Goal: Task Accomplishment & Management: Manage account settings

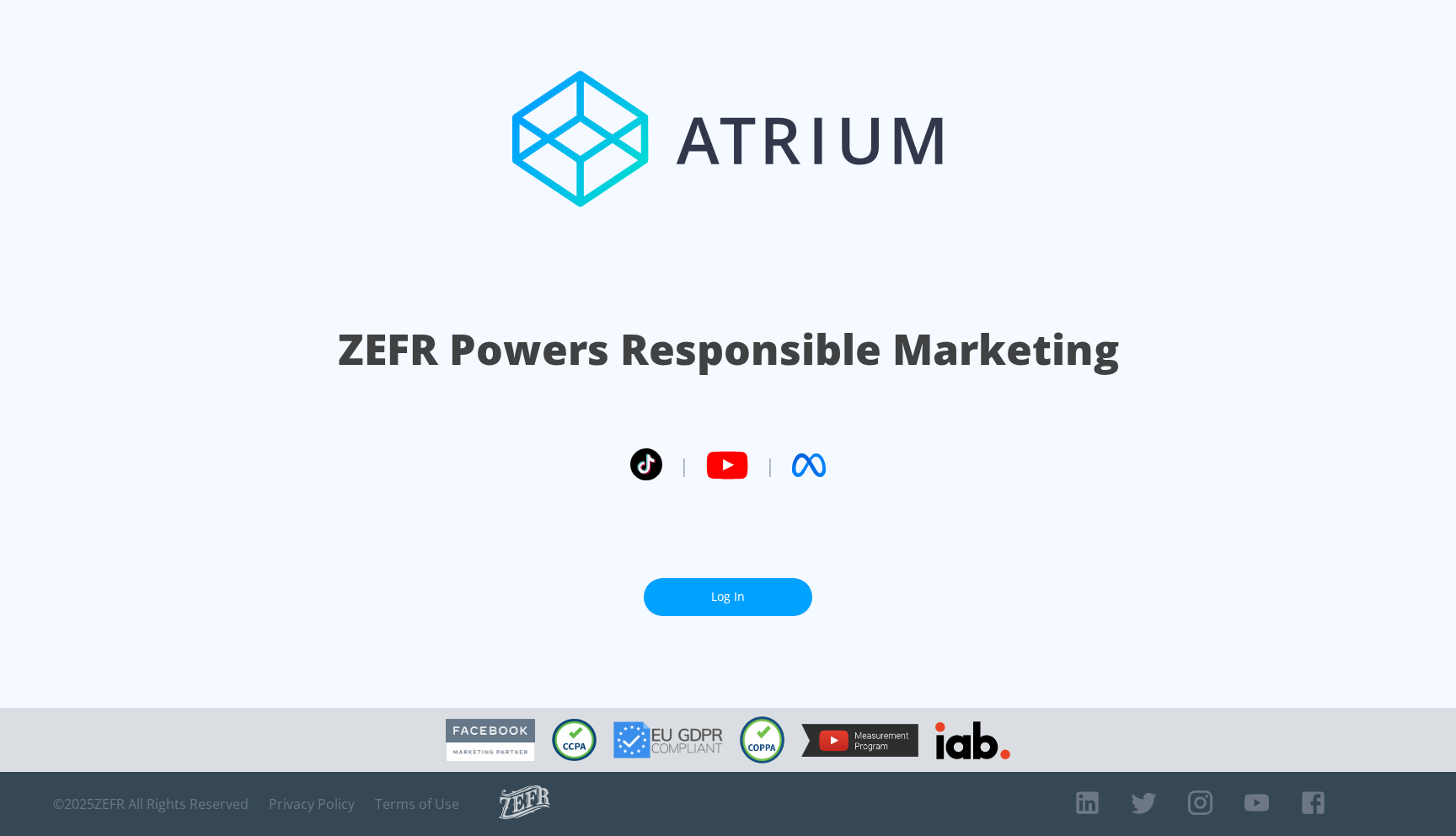
click at [734, 585] on link "Log In" at bounding box center [728, 597] width 169 height 37
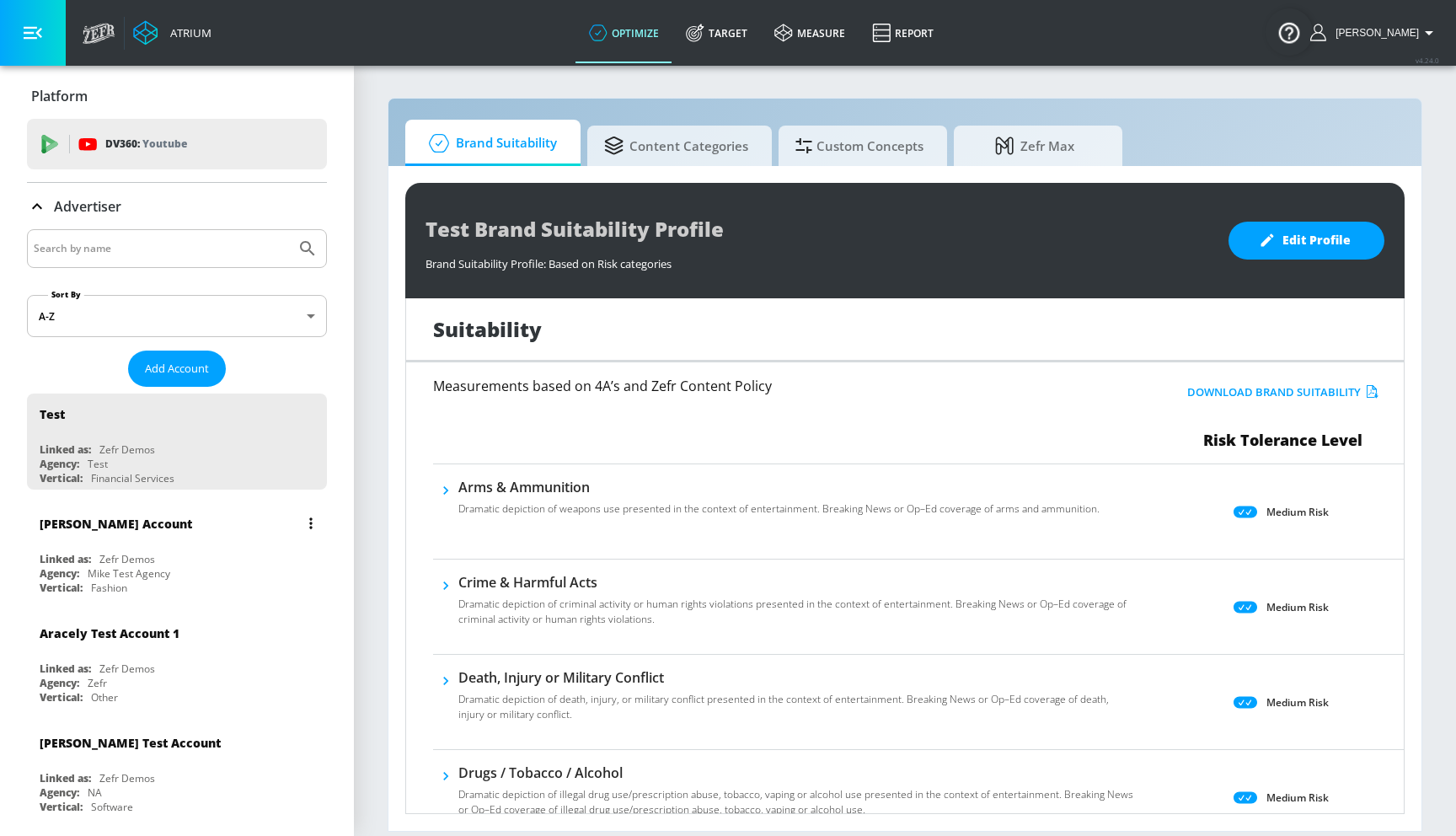
click at [183, 527] on div "Mike Test Account" at bounding box center [181, 522] width 283 height 40
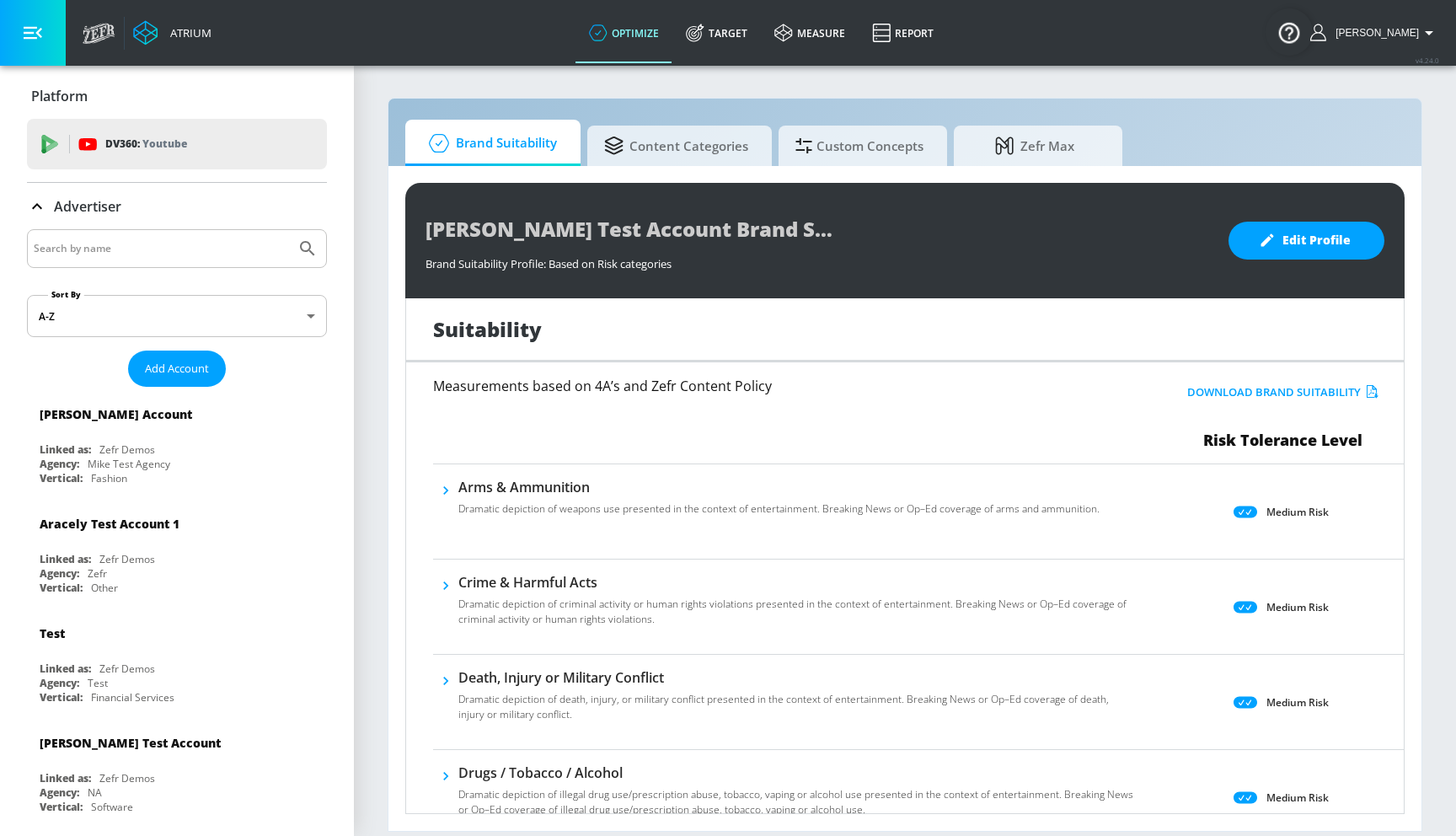
click at [1198, 123] on div "Brand Suitability Content Categories Custom Concepts Zefr Max" at bounding box center [905, 142] width 999 height 46
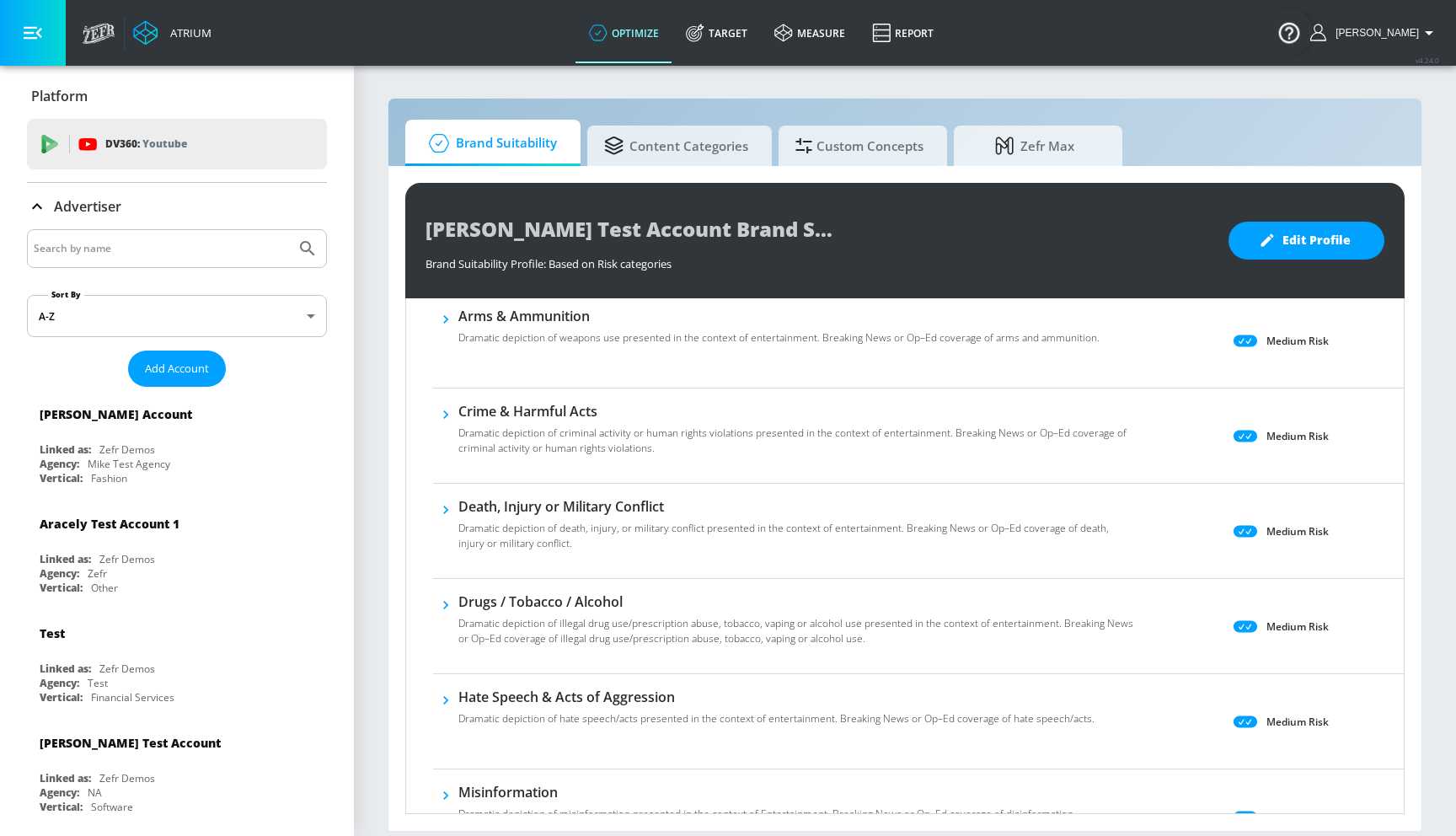
scroll to position [169, 0]
click at [449, 327] on icon "button" at bounding box center [446, 322] width 17 height 17
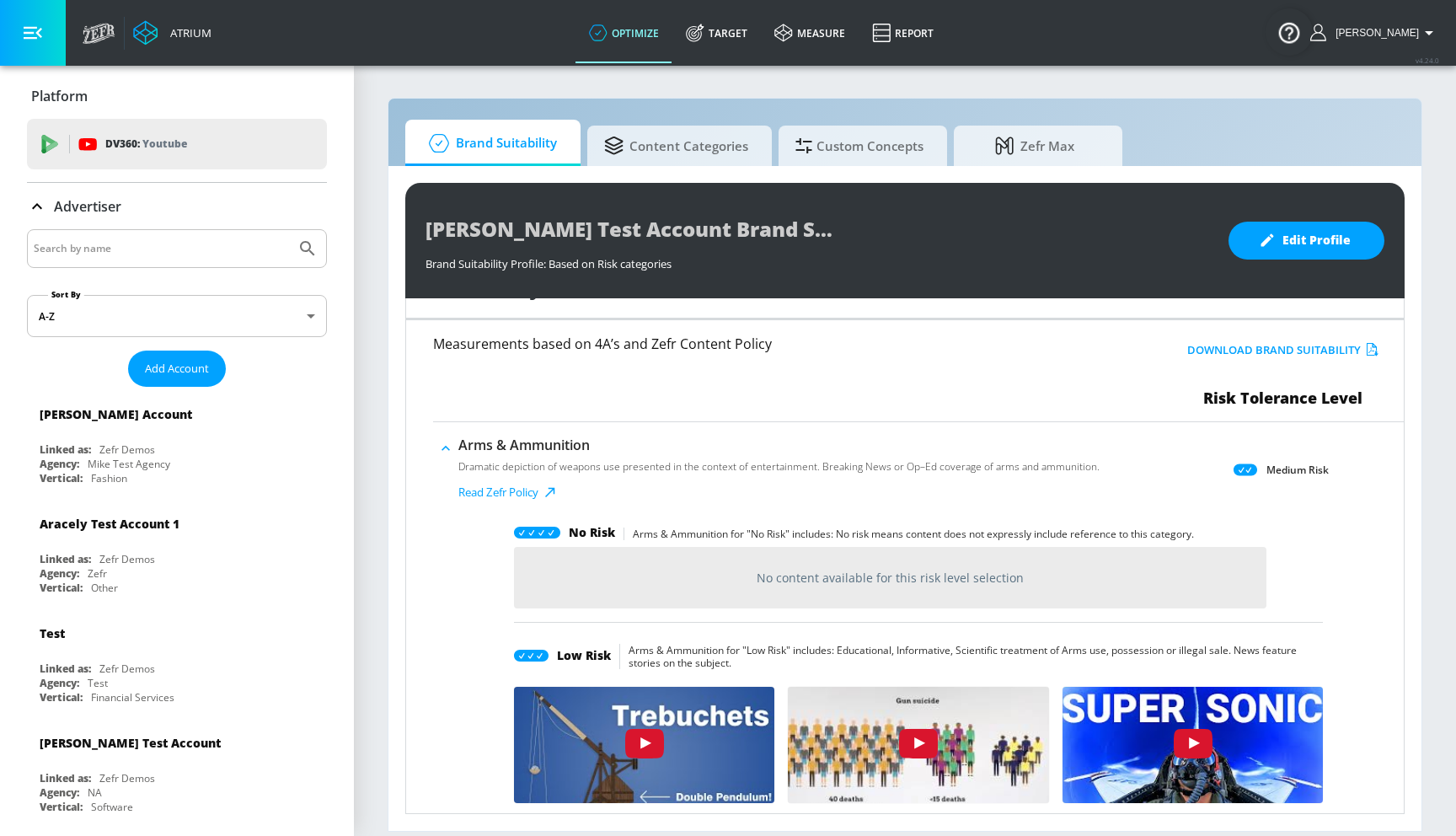
scroll to position [0, 0]
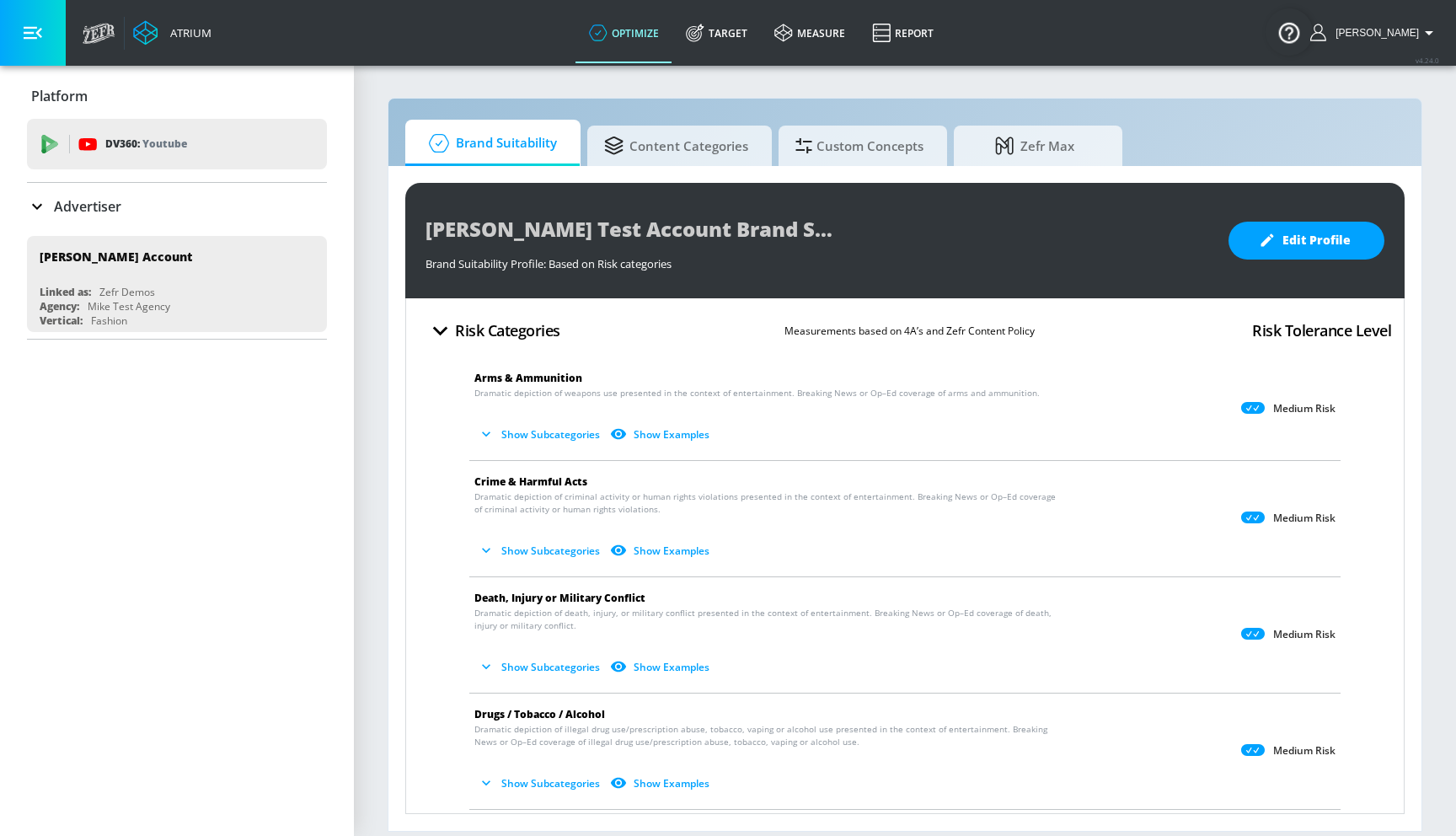
click at [547, 435] on button "Show Subcategories" at bounding box center [540, 434] width 132 height 28
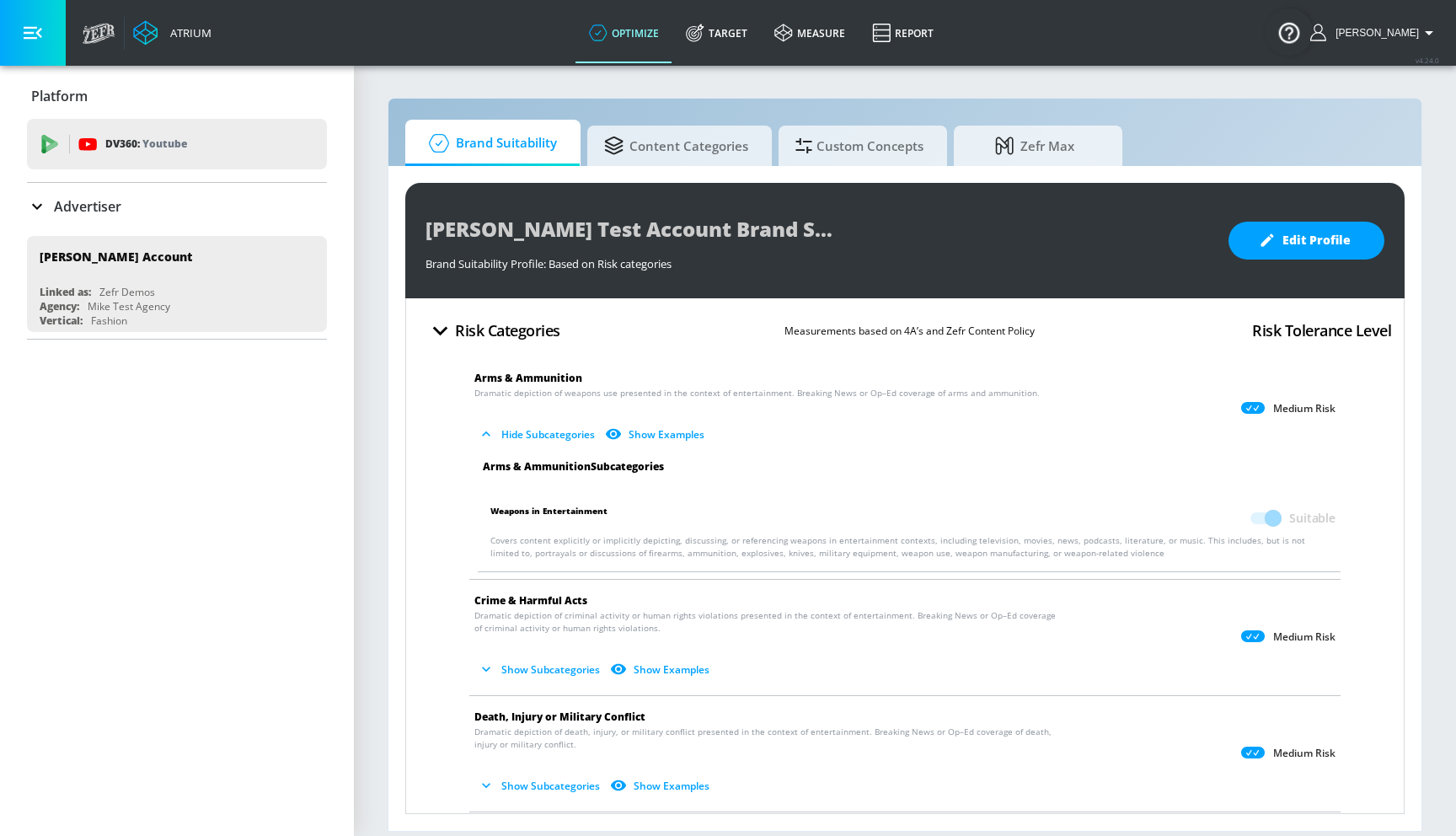
click at [1267, 518] on span at bounding box center [1264, 518] width 29 height 12
click at [1271, 522] on span at bounding box center [1264, 518] width 29 height 12
click at [1253, 412] on icon at bounding box center [1253, 408] width 24 height 12
click at [1275, 410] on p "Medium Risk" at bounding box center [1303, 409] width 62 height 14
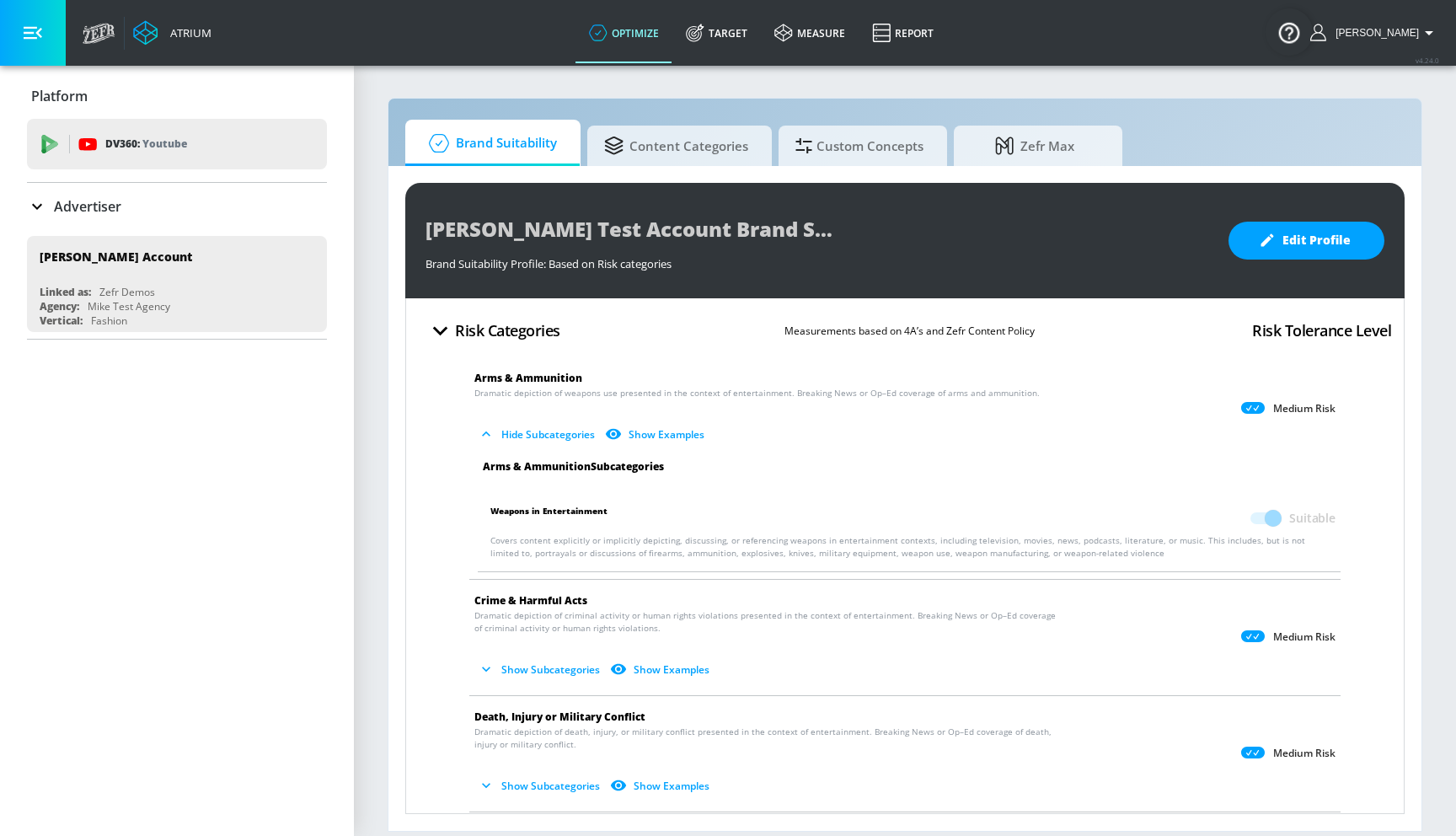
click at [1327, 408] on p "Medium Risk" at bounding box center [1303, 409] width 62 height 14
click at [1248, 402] on icon at bounding box center [1253, 408] width 24 height 12
click at [570, 420] on button "Hide Subcategories" at bounding box center [538, 434] width 127 height 28
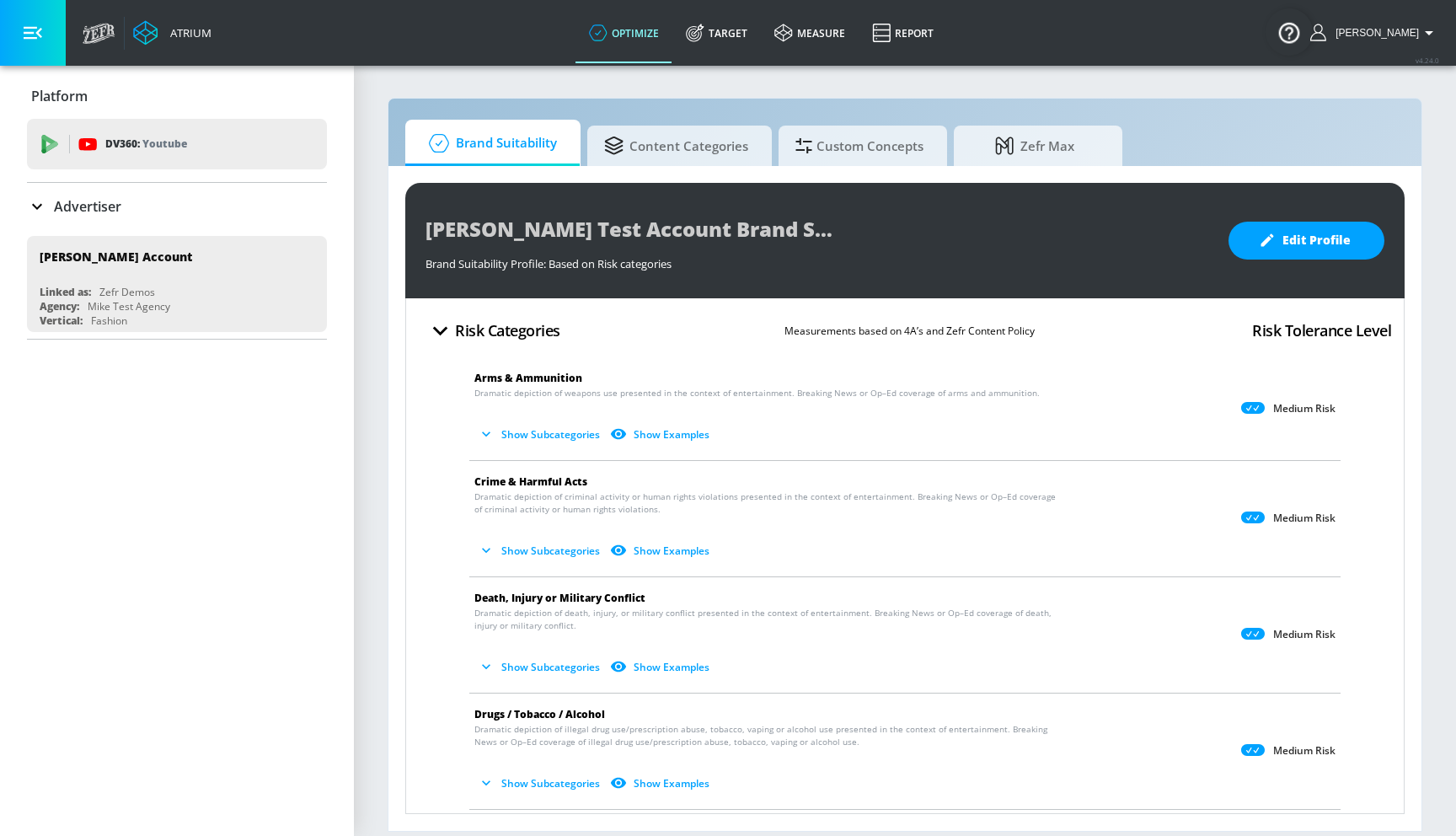
click at [1283, 410] on p "Medium Risk" at bounding box center [1303, 409] width 62 height 14
click at [1283, 257] on button "Edit Profile" at bounding box center [1306, 240] width 156 height 37
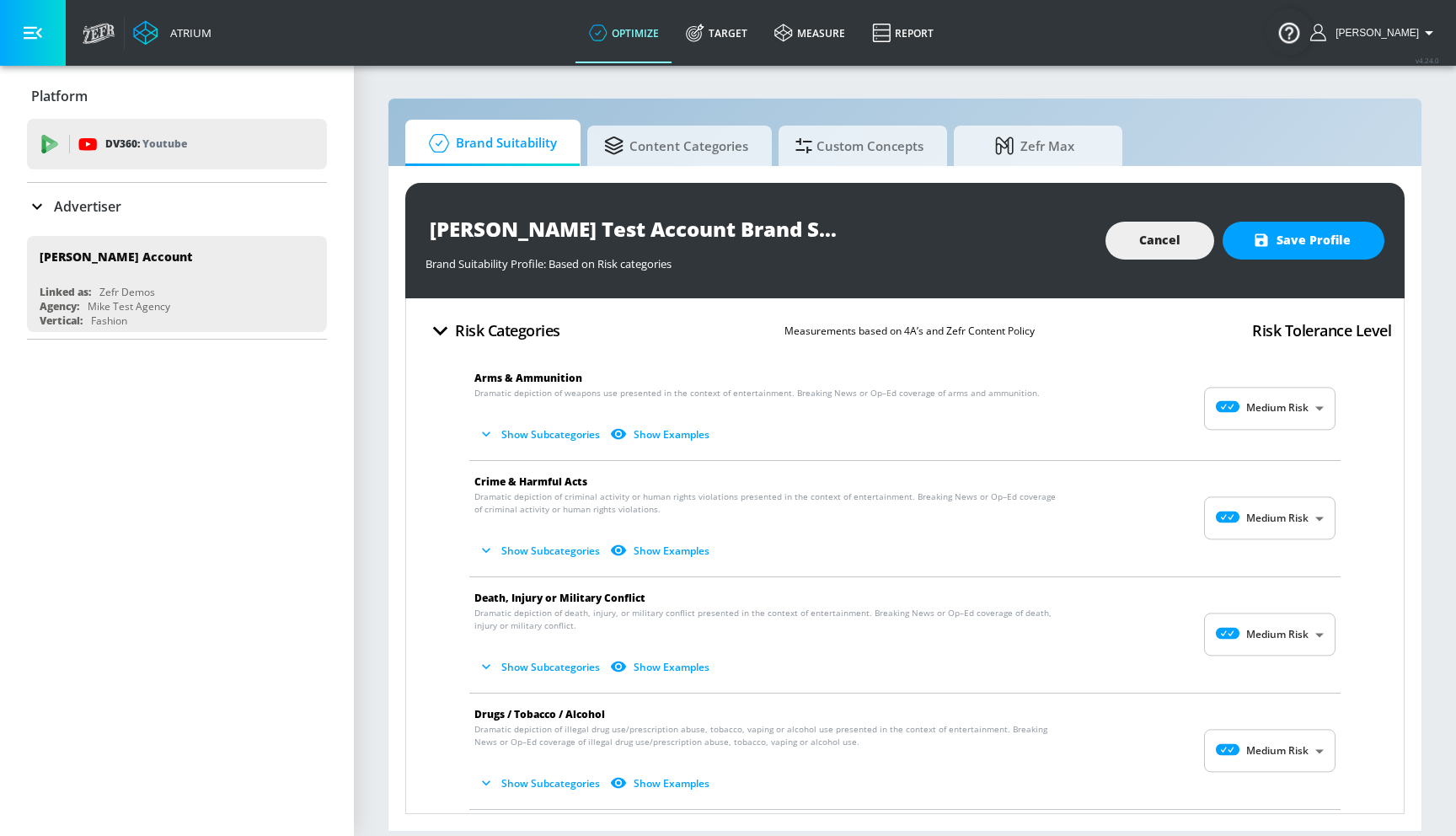
click at [1262, 411] on body "Atrium optimize Target measure Report optimize Target measure Report v 4.24.0 G…" at bounding box center [728, 418] width 1456 height 836
click at [1294, 477] on p "Low Risk" at bounding box center [1300, 479] width 43 height 15
type input "LOW"
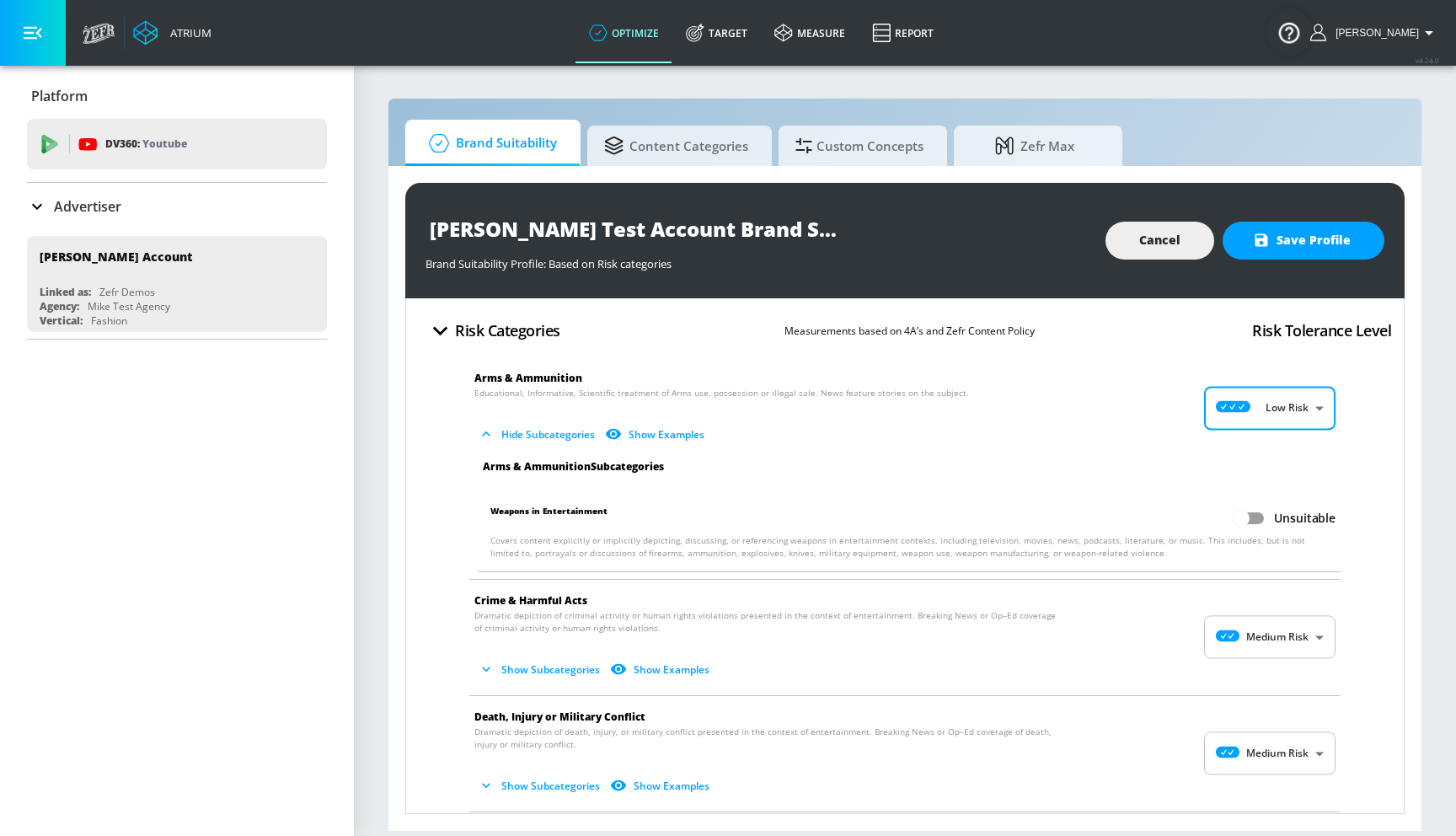
click at [1246, 519] on input "Unsuitable" at bounding box center [1240, 518] width 96 height 32
checkbox input "true"
click at [1265, 514] on span at bounding box center [1264, 518] width 29 height 12
click at [1270, 520] on span at bounding box center [1264, 518] width 29 height 12
click at [1292, 406] on body "Atrium optimize Target measure Report optimize Target measure Report v 4.24.0 G…" at bounding box center [728, 418] width 1456 height 836
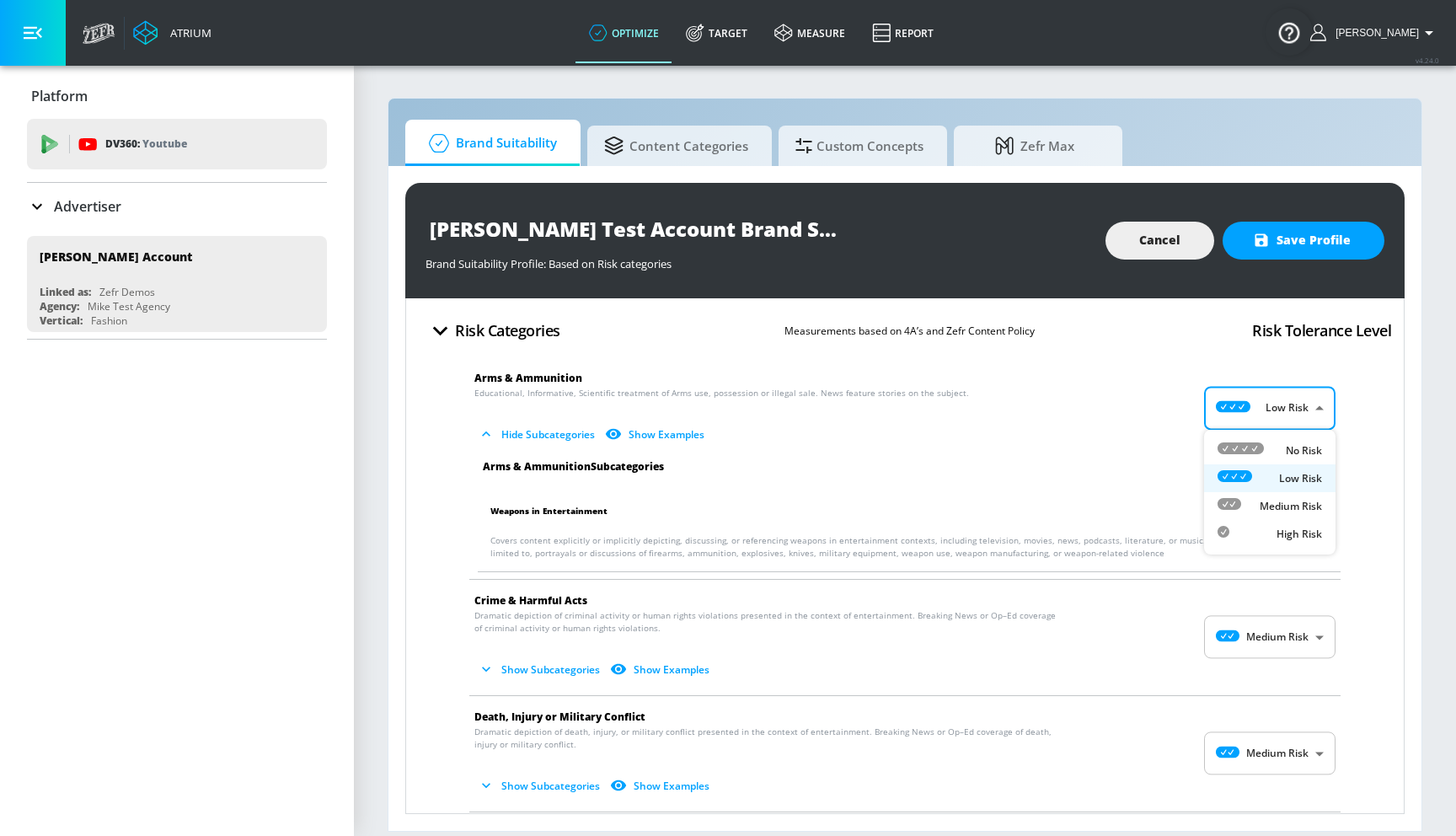
click at [1308, 500] on p "Medium Risk" at bounding box center [1290, 506] width 62 height 15
click at [1275, 521] on span at bounding box center [1264, 518] width 29 height 12
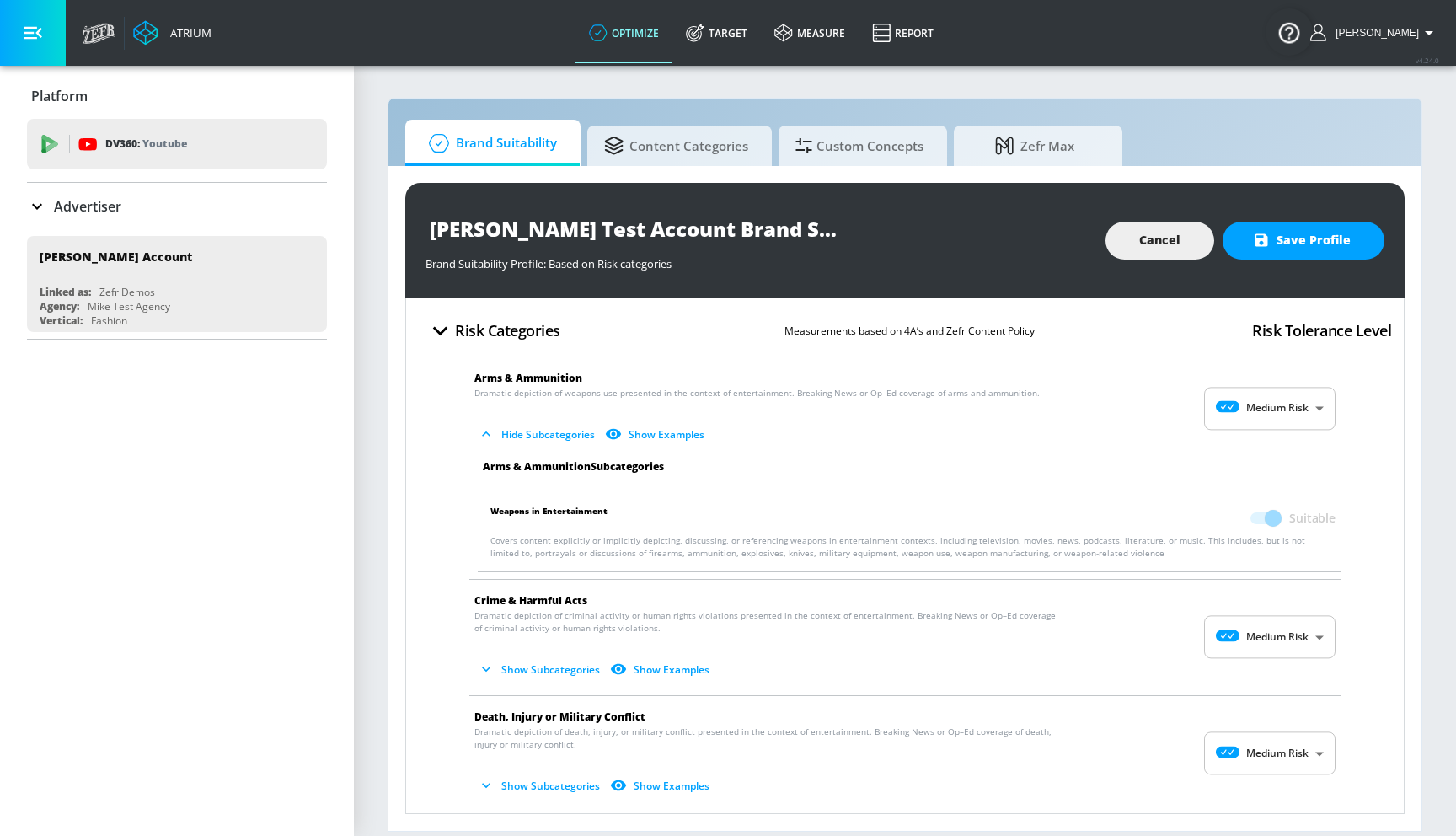
click at [1275, 521] on span at bounding box center [1264, 518] width 29 height 12
click at [1247, 519] on span at bounding box center [1264, 518] width 49 height 32
click at [1260, 380] on span "Arms & Ammunition" at bounding box center [891, 378] width 834 height 18
click at [1265, 401] on body "Atrium optimize Target measure Report optimize Target measure Report v 4.24.0 G…" at bounding box center [728, 418] width 1456 height 836
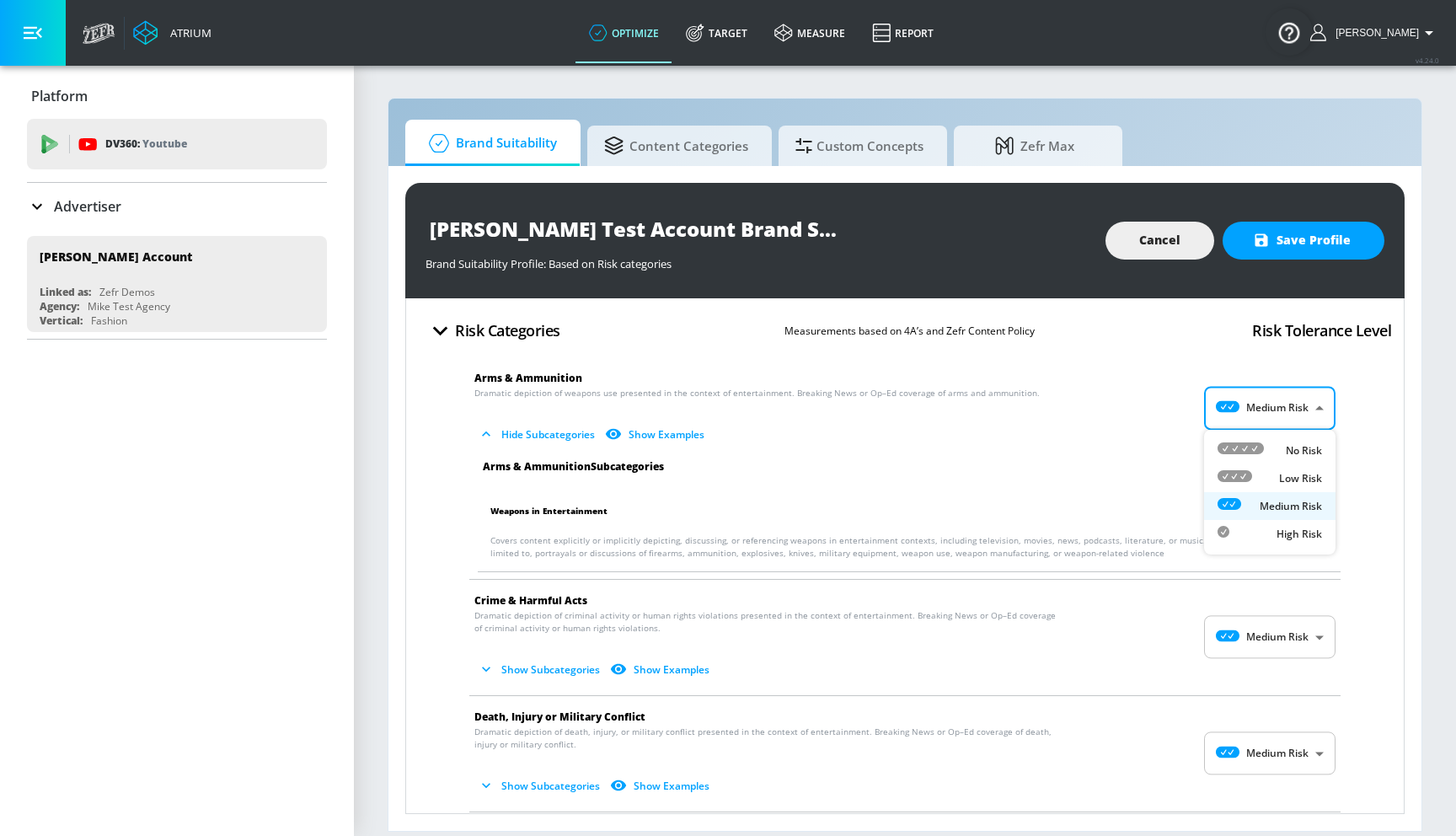
click at [1291, 537] on p "High Risk" at bounding box center [1298, 534] width 45 height 15
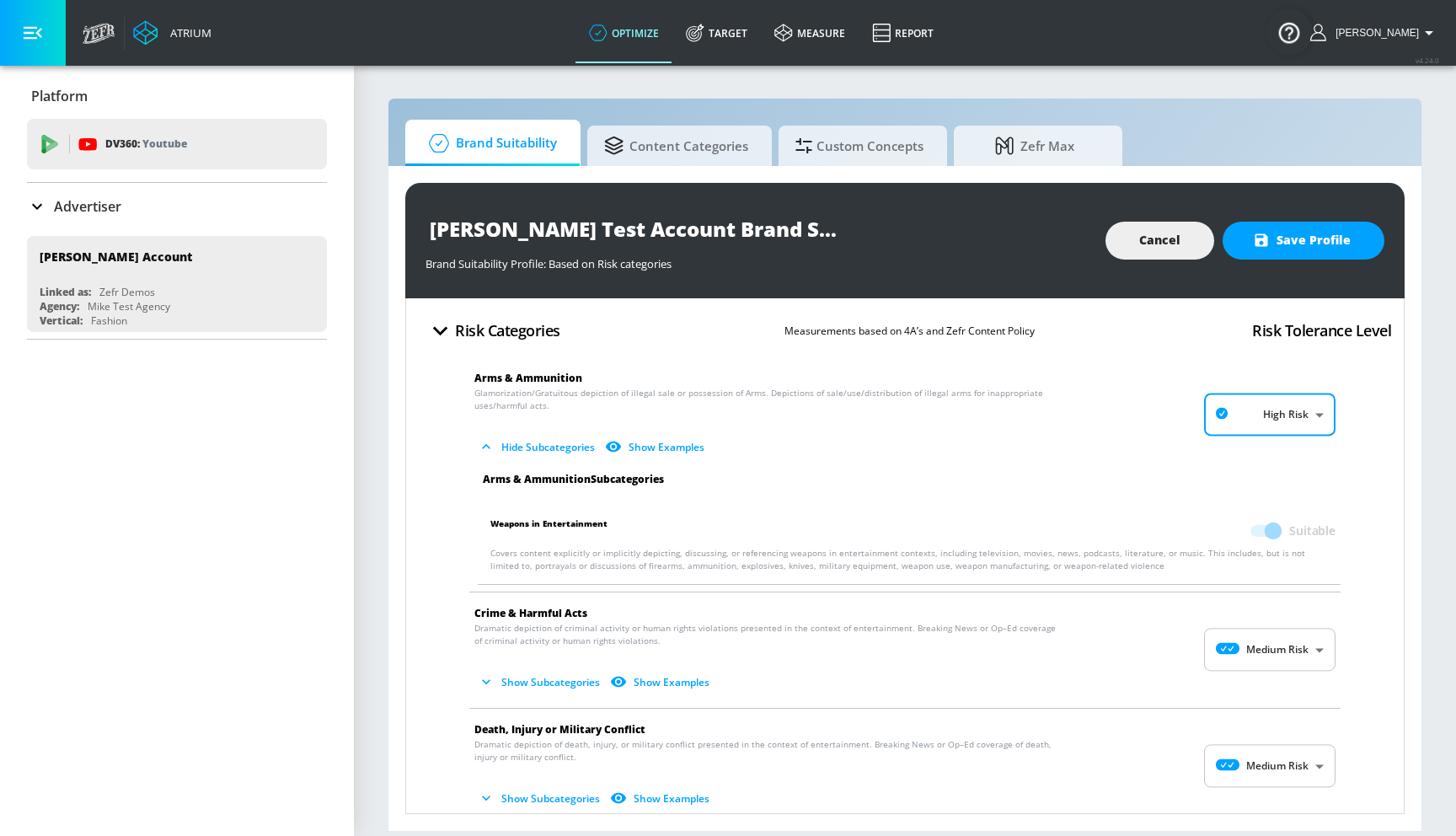
click at [1271, 533] on span at bounding box center [1264, 531] width 29 height 12
click at [1227, 417] on body "Atrium optimize Target measure Report optimize Target measure Report v 4.24.0 G…" at bounding box center [728, 418] width 1456 height 836
click at [1284, 484] on p "Low Risk" at bounding box center [1300, 486] width 43 height 15
type input "LOW"
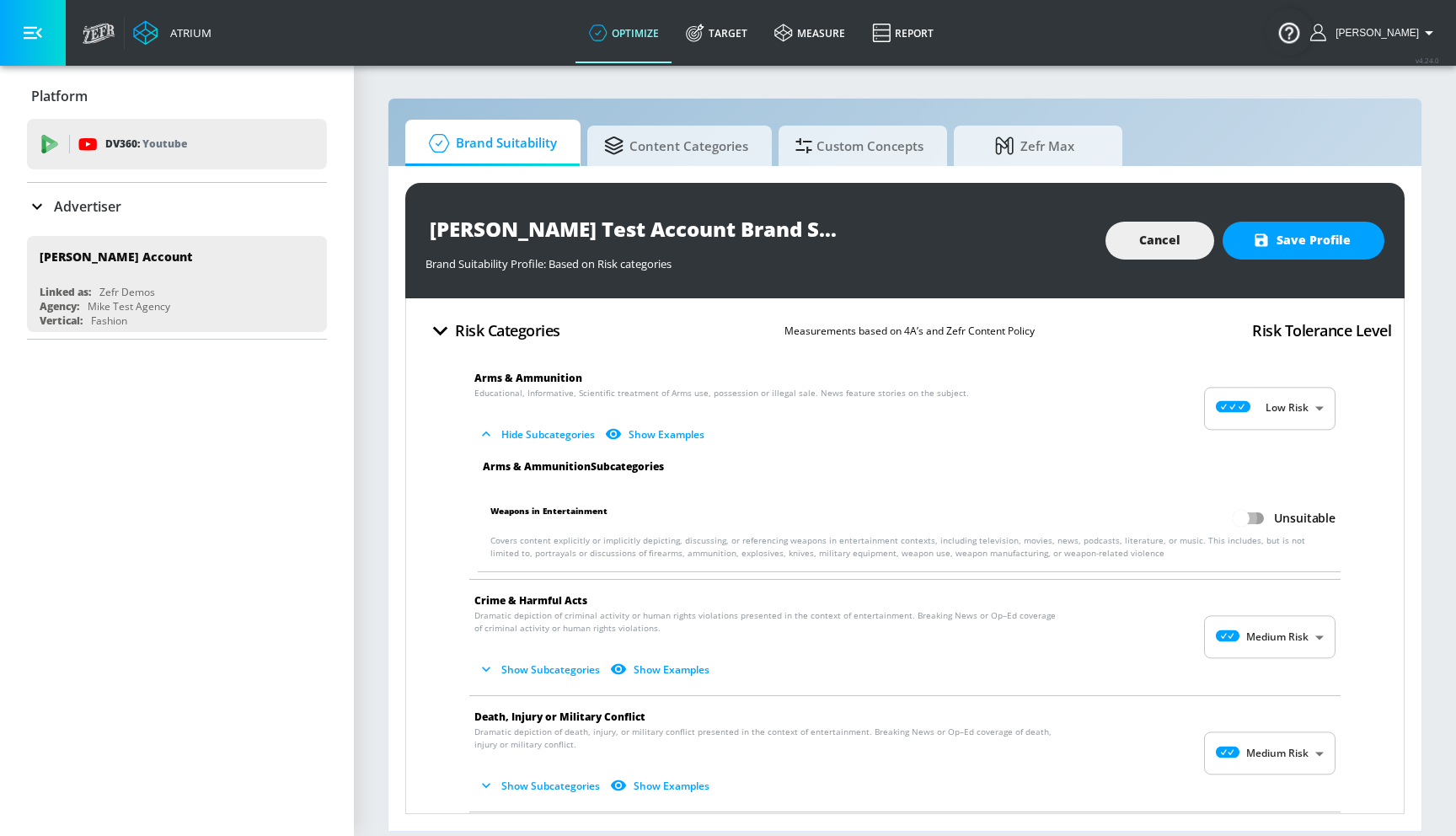
click at [1252, 516] on input "Unsuitable" at bounding box center [1240, 518] width 96 height 32
checkbox input "true"
click at [1256, 383] on span "Arms & Ammunition" at bounding box center [891, 378] width 834 height 18
click at [1256, 401] on body "Atrium optimize Target measure Report optimize Target measure Report v 4.24.0 G…" at bounding box center [728, 418] width 1456 height 836
click at [1264, 439] on li "No Risk" at bounding box center [1269, 450] width 131 height 28
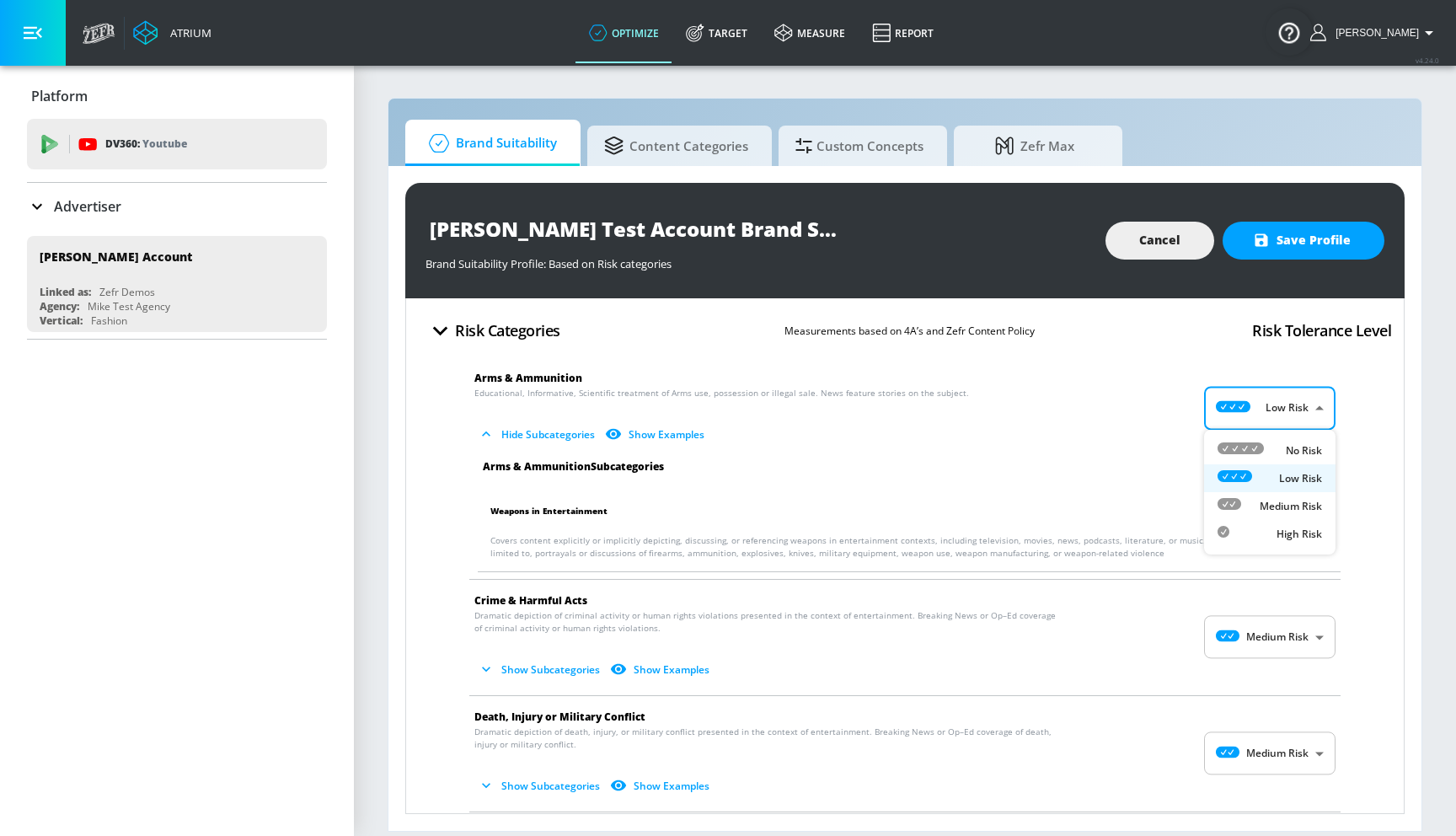
type input "MINIMAL"
click at [1255, 516] on input "Unsuitable" at bounding box center [1240, 518] width 96 height 32
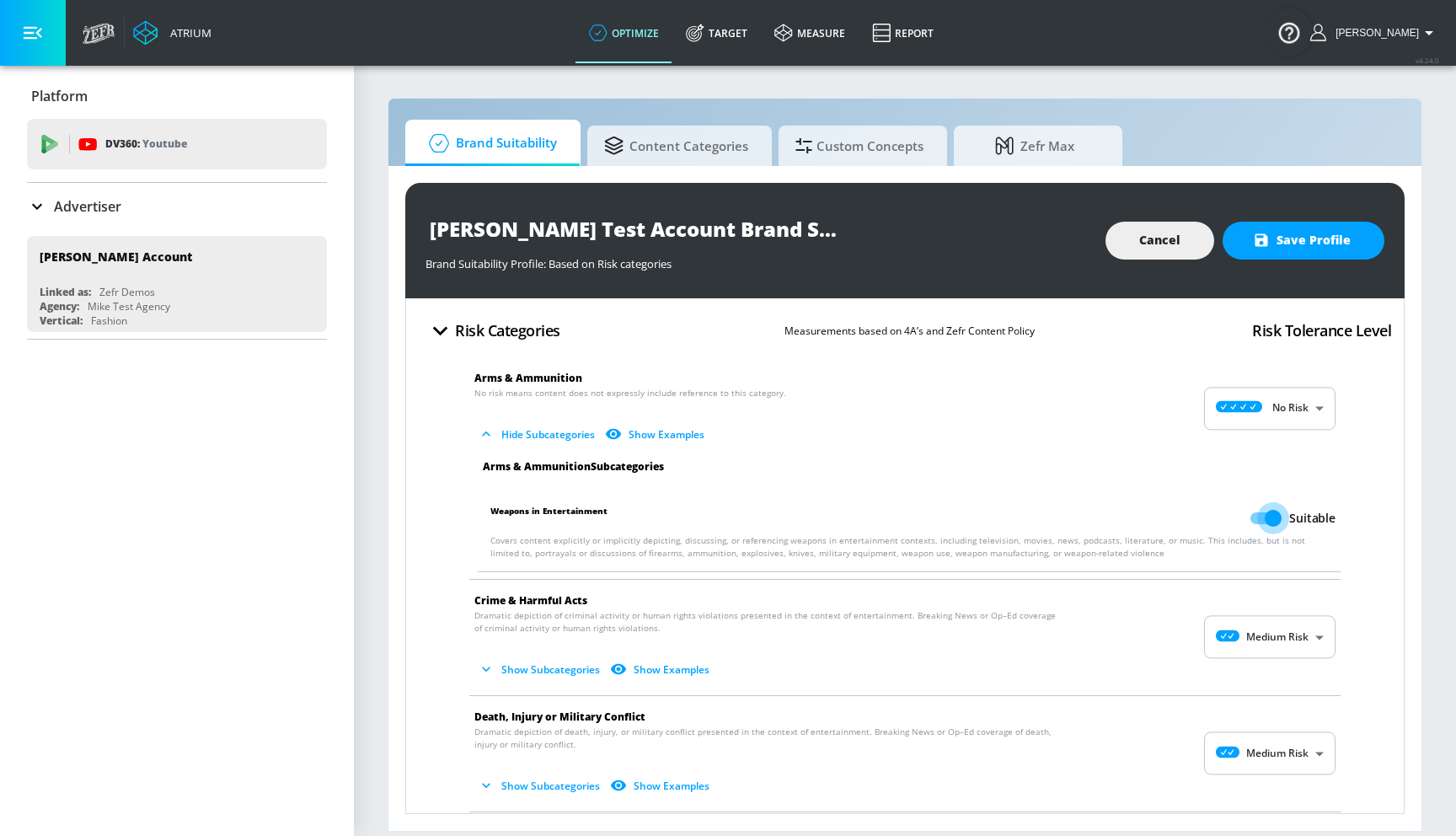
click at [1265, 512] on input "Suitable" at bounding box center [1273, 518] width 96 height 32
checkbox input "false"
click at [1249, 404] on body "Atrium optimize Target measure Report optimize Target measure Report v 4.24.0 G…" at bounding box center [728, 418] width 1456 height 836
click at [1267, 407] on div at bounding box center [728, 418] width 1456 height 836
click at [1138, 395] on p "No risk means content does not expressly include reference to this category. Hi…" at bounding box center [891, 418] width 834 height 61
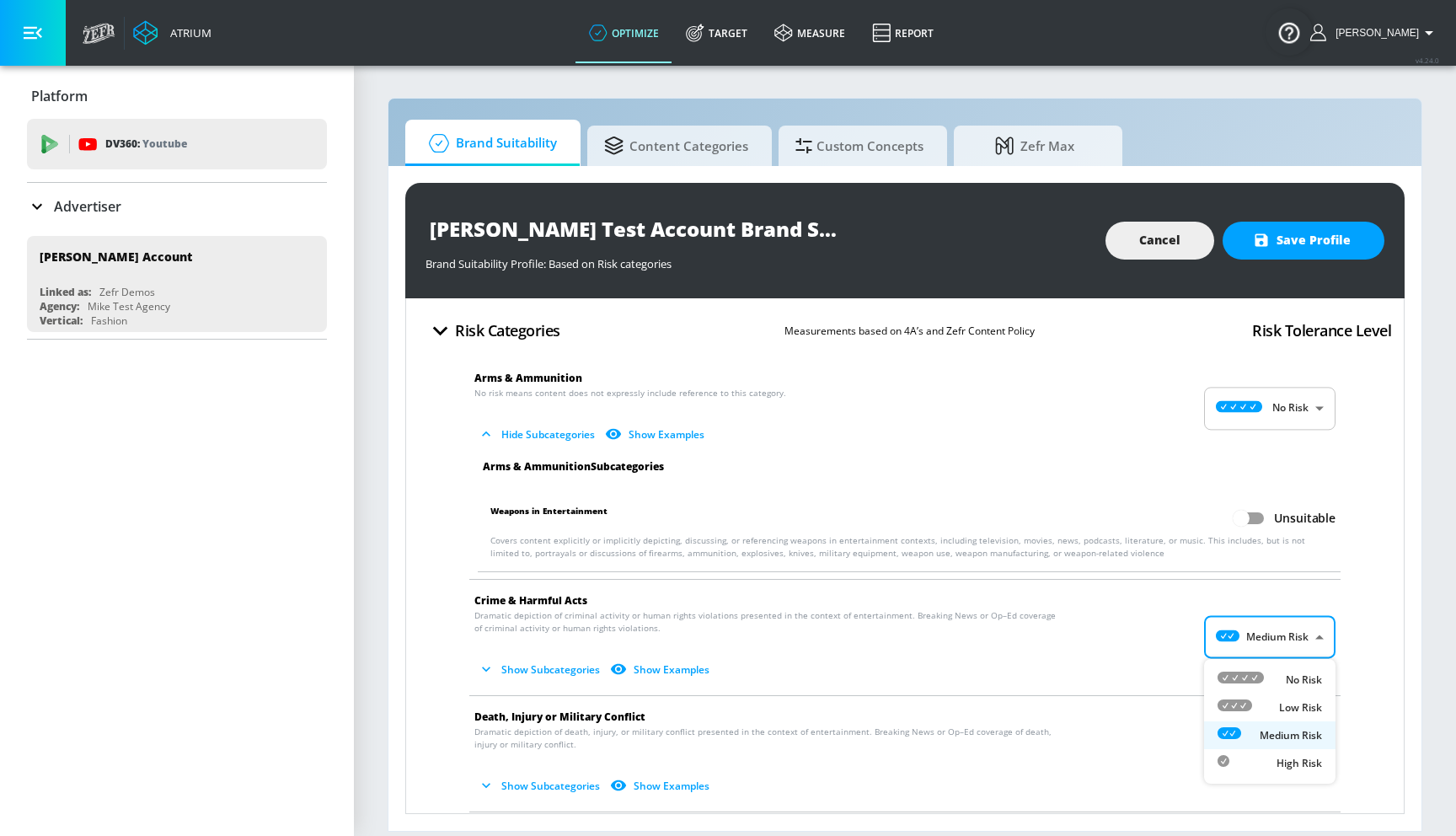
click at [1241, 636] on body "Atrium optimize Target measure Report optimize Target measure Report v 4.24.0 G…" at bounding box center [728, 418] width 1456 height 836
click at [1131, 466] on div at bounding box center [728, 418] width 1456 height 836
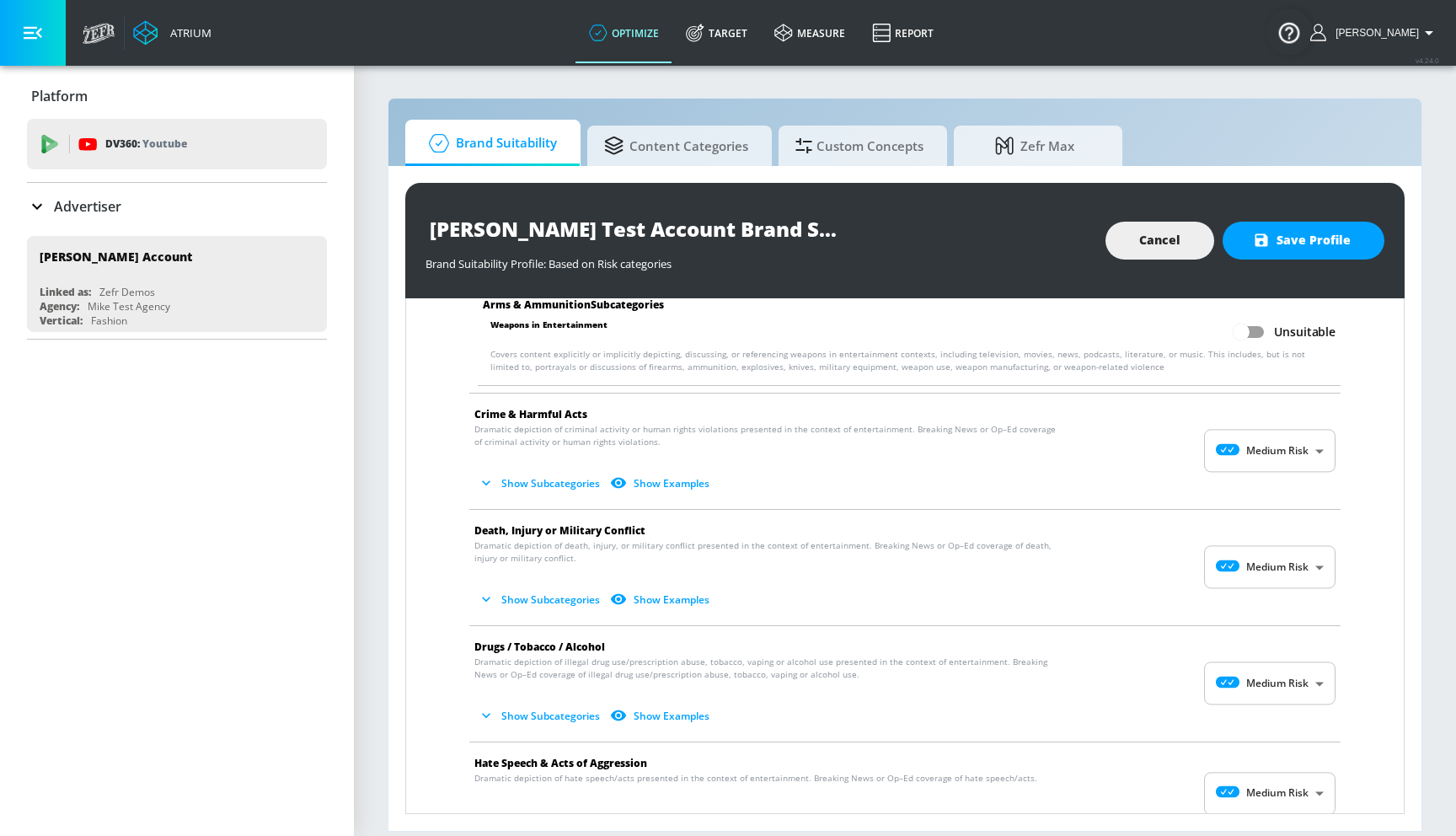
scroll to position [208, 0]
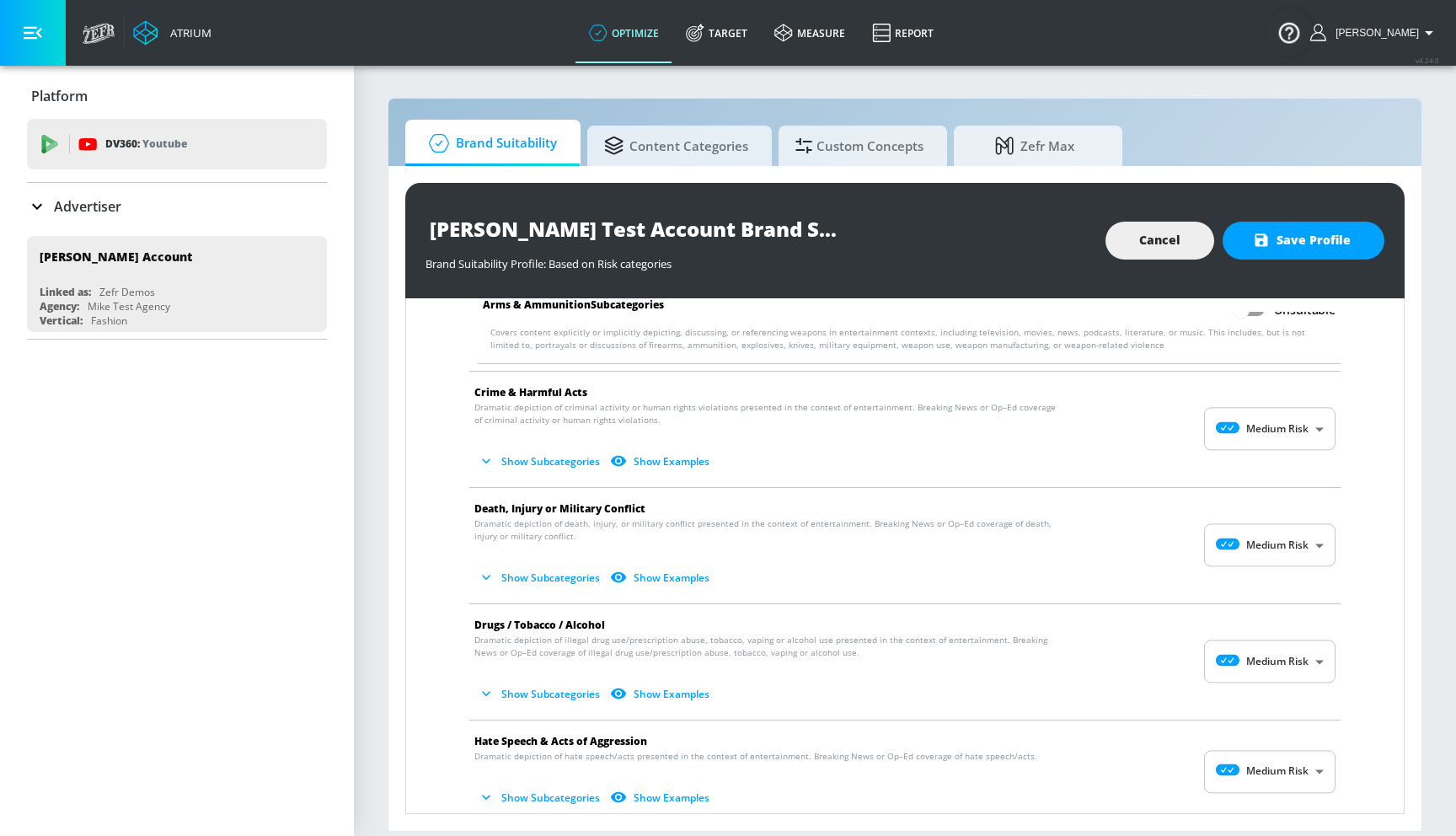
click at [1283, 415] on body "Atrium optimize Target measure Report optimize Target measure Report v 4.24.0 G…" at bounding box center [728, 418] width 1456 height 836
click at [1300, 473] on p "No Risk" at bounding box center [1303, 472] width 37 height 15
type input "MINIMAL"
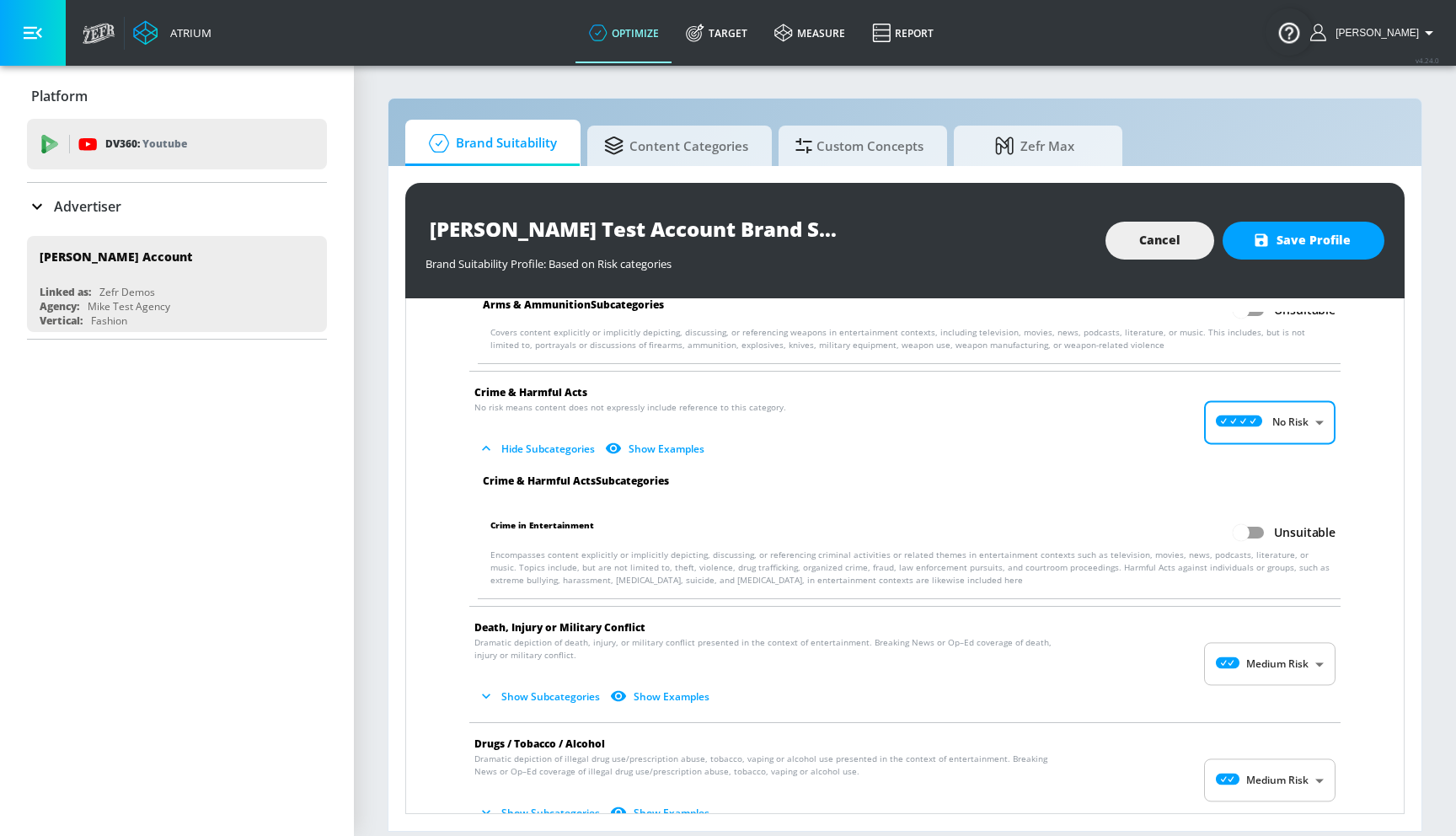
click at [1253, 534] on input "Unsuitable" at bounding box center [1240, 533] width 96 height 32
checkbox input "true"
click at [1256, 658] on body "Atrium optimize Target measure Report optimize Target measure Report v 4.24.0 G…" at bounding box center [728, 418] width 1456 height 836
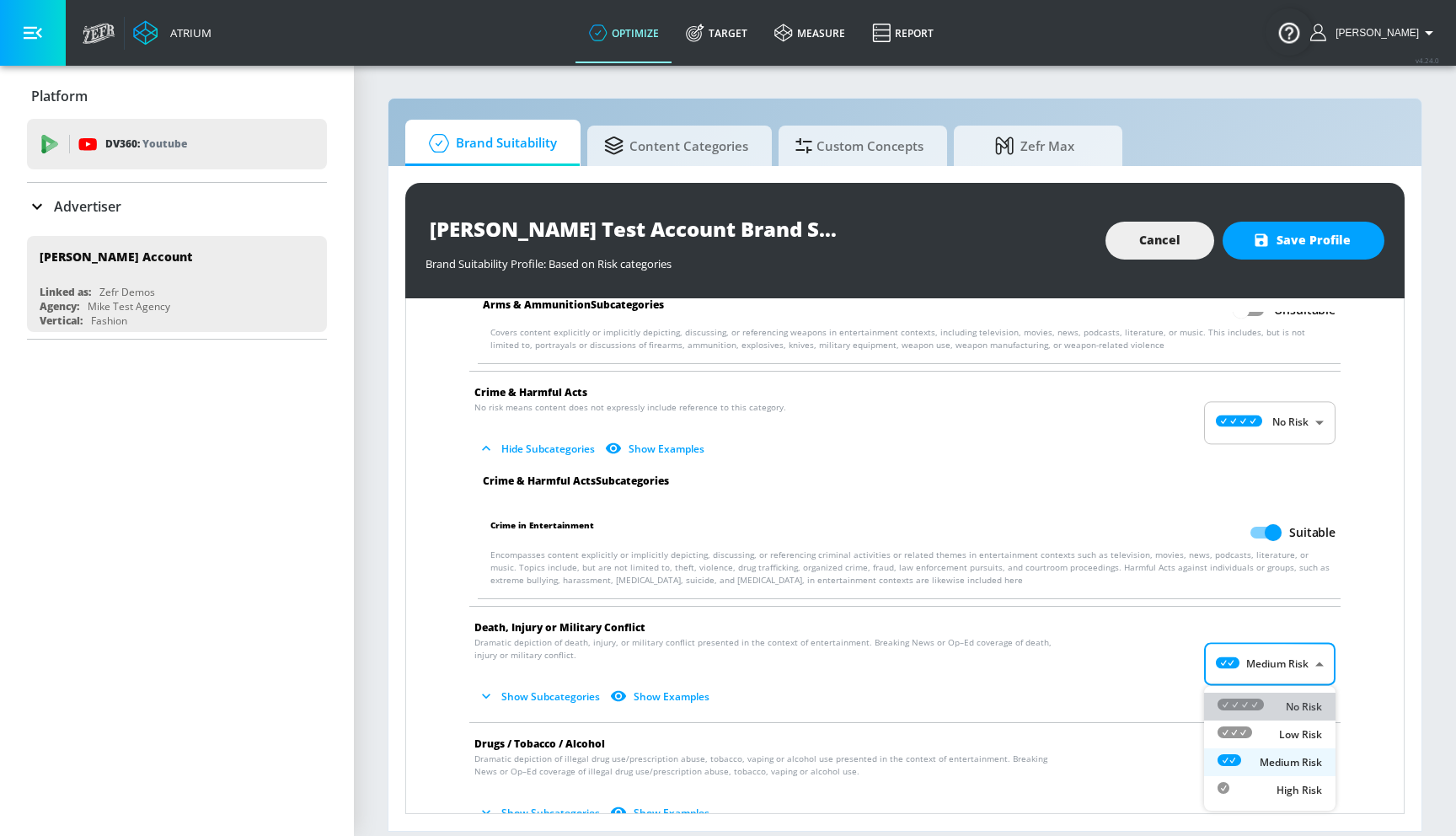
click at [1293, 708] on p "No Risk" at bounding box center [1303, 707] width 37 height 15
type input "MINIMAL"
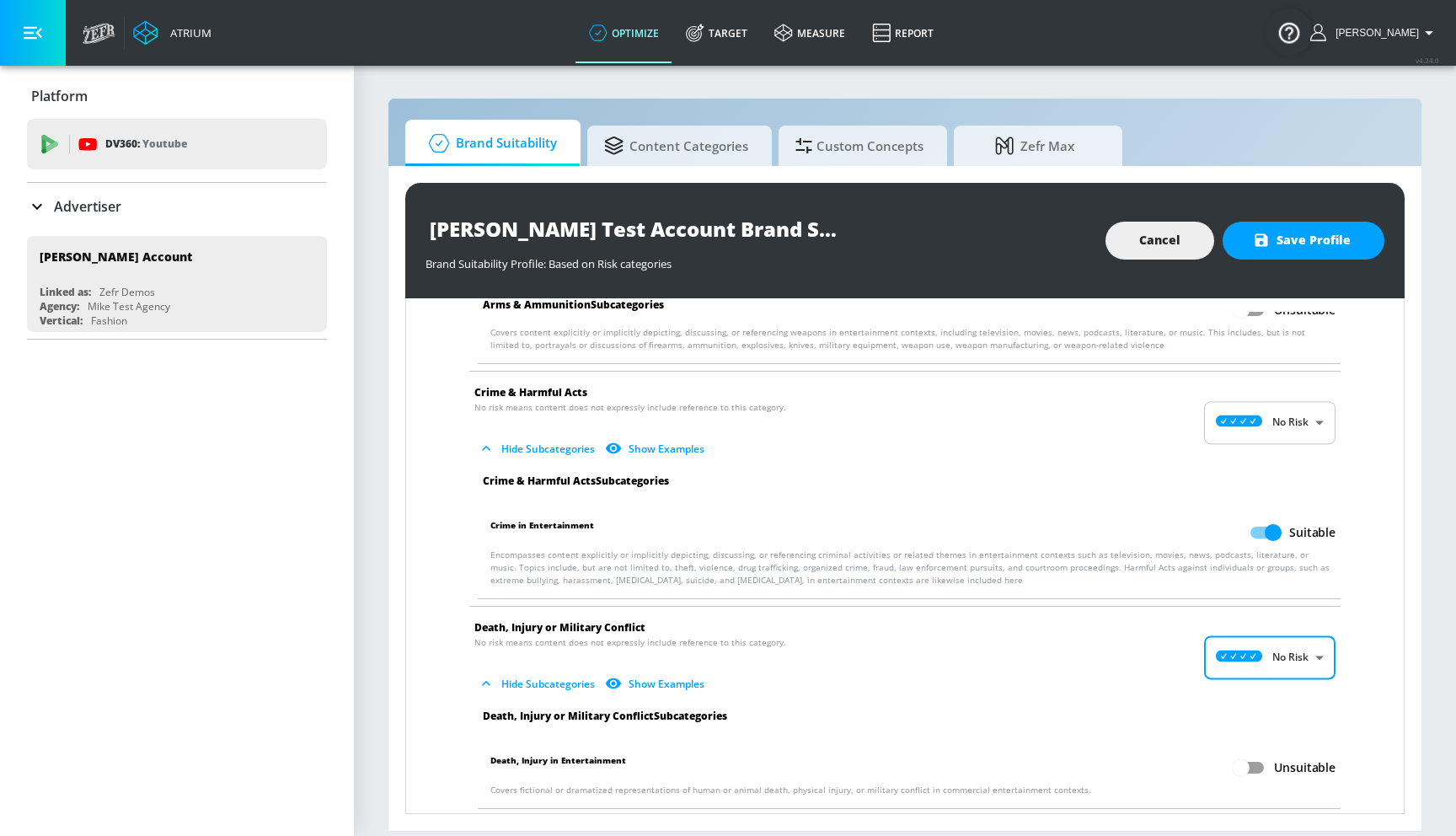
click at [1252, 768] on input "Unsuitable" at bounding box center [1240, 768] width 96 height 32
checkbox input "true"
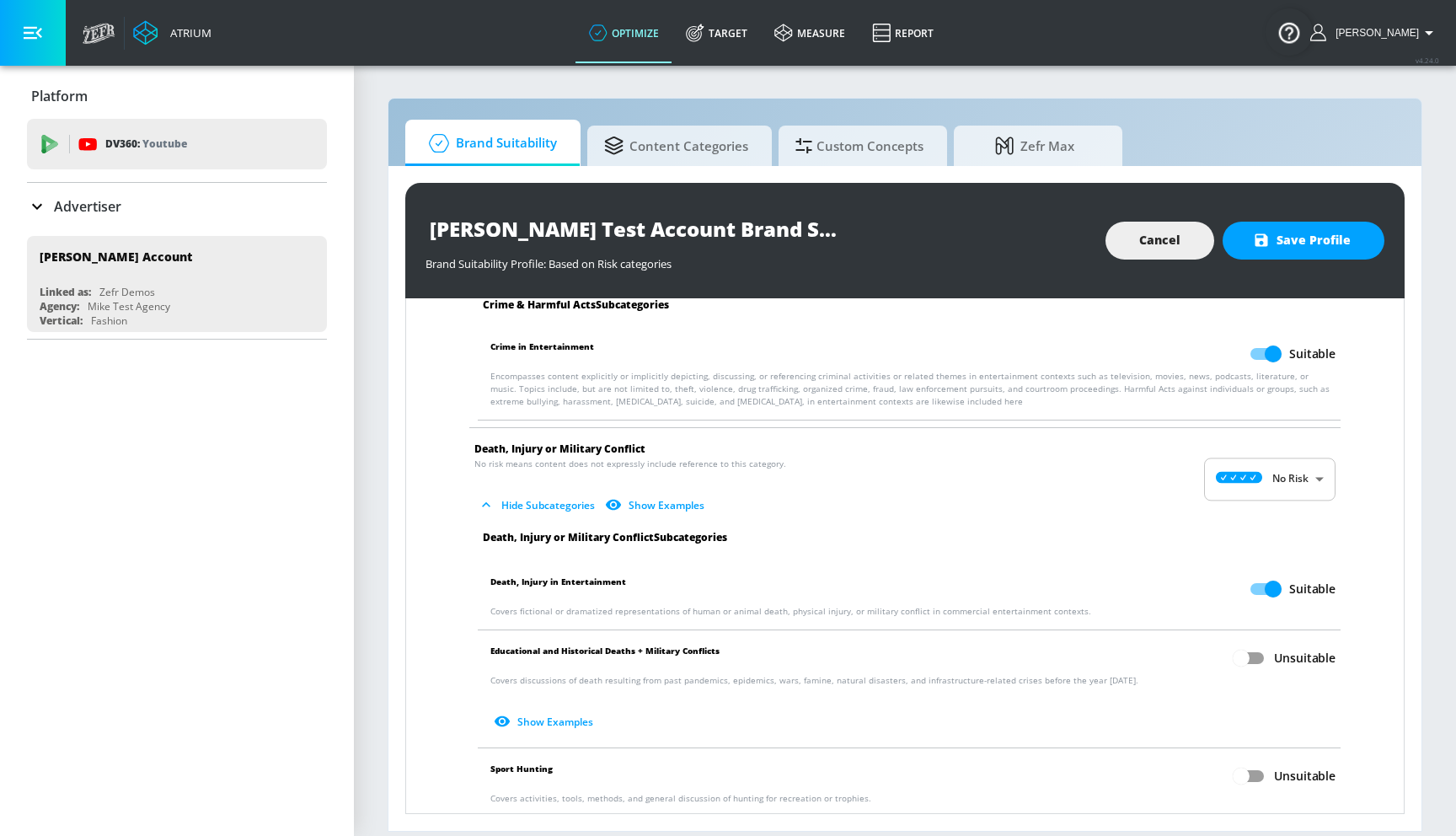
scroll to position [423, 0]
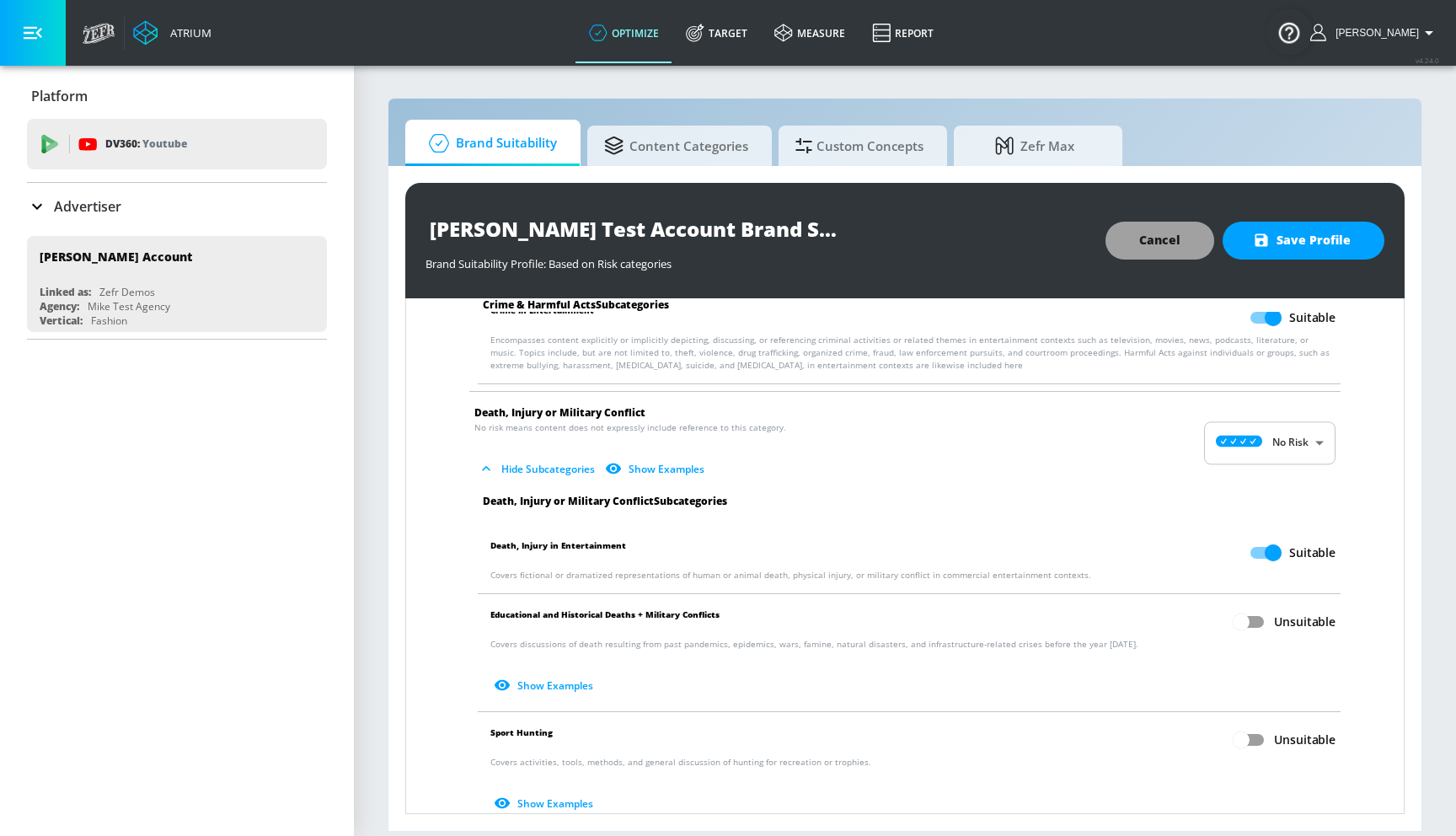
click at [1138, 253] on button "Cancel" at bounding box center [1160, 240] width 109 height 37
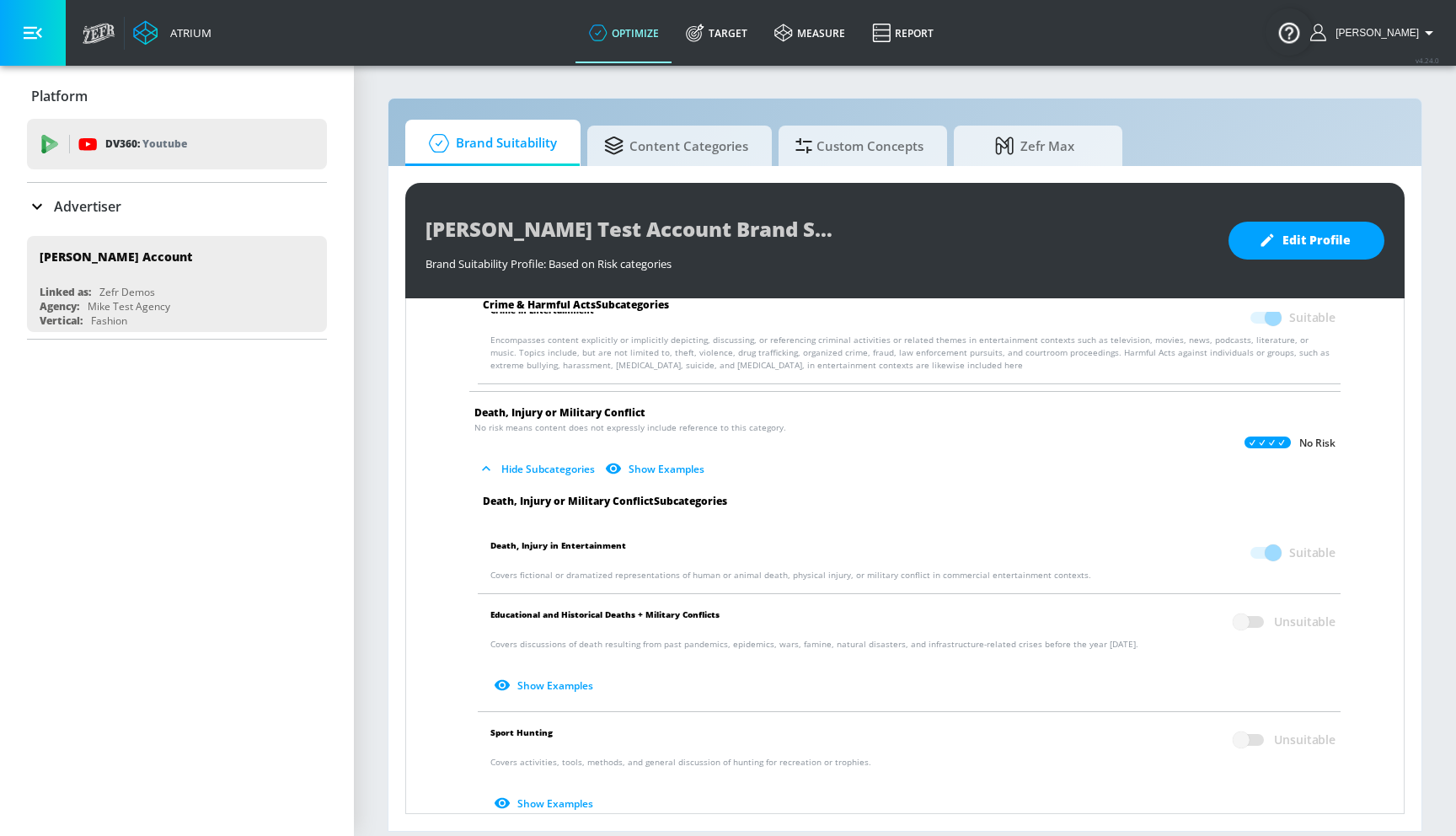
checkbox input "true"
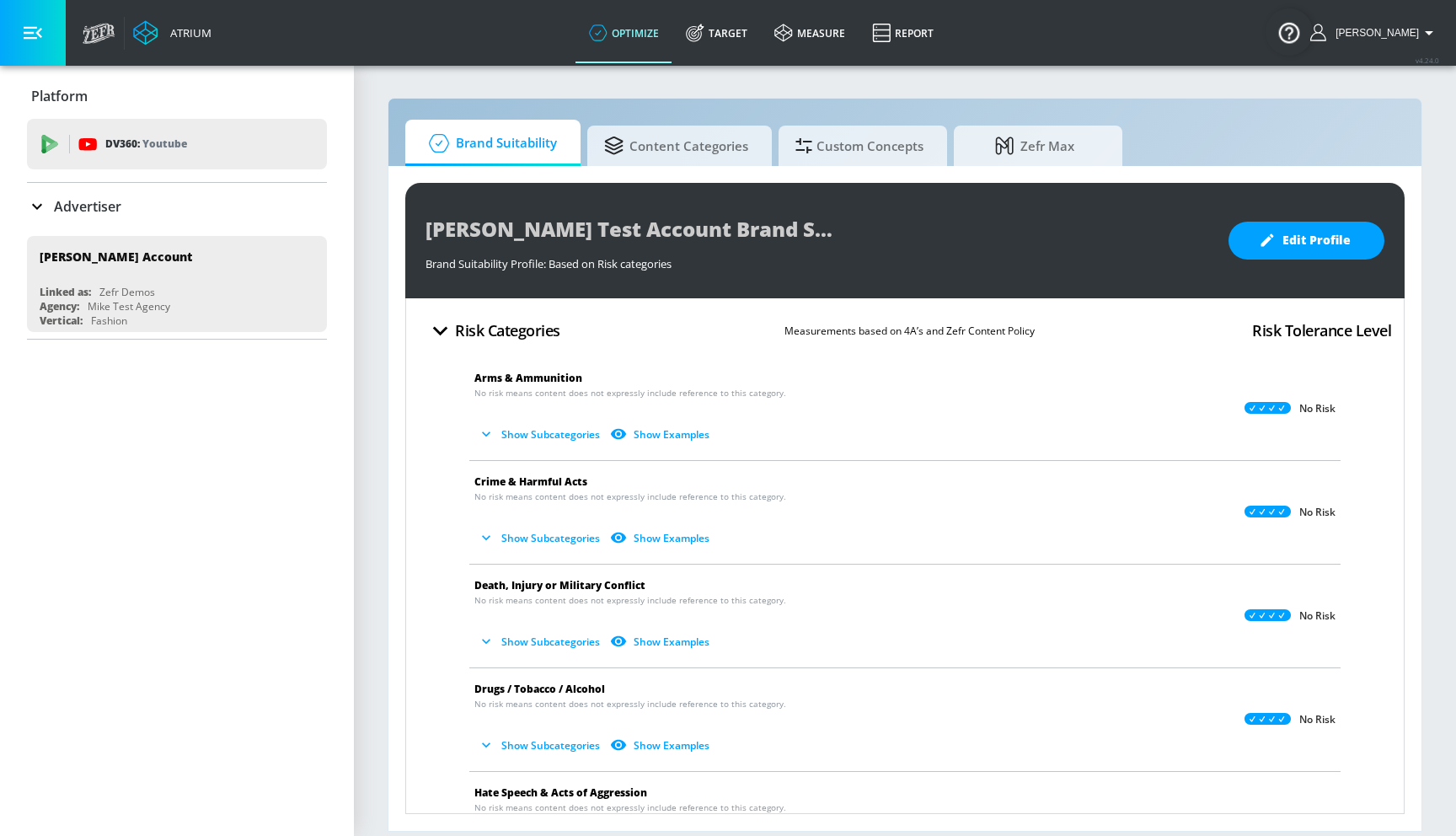
click at [548, 440] on button "Show Subcategories" at bounding box center [540, 434] width 132 height 28
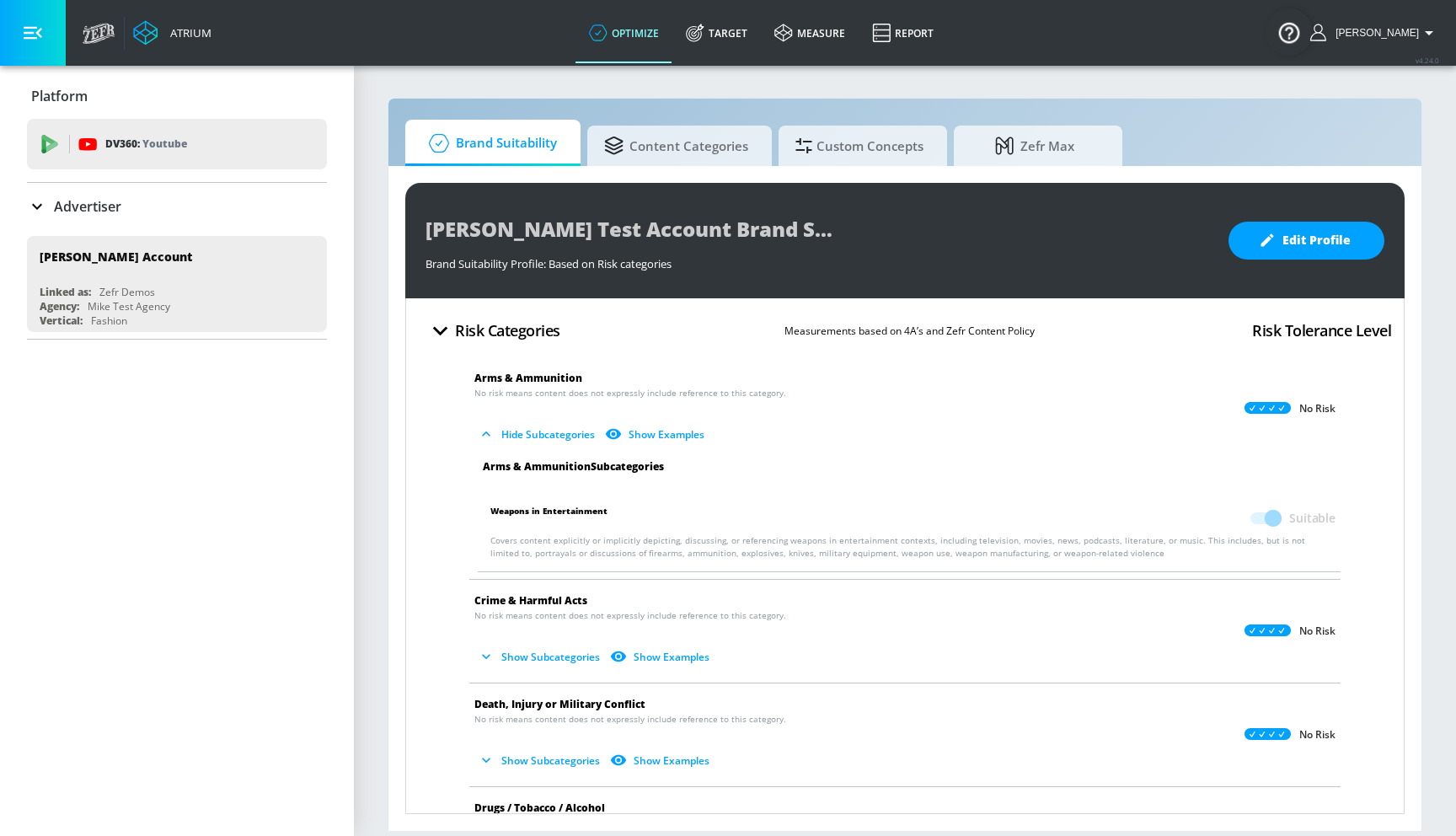
click at [548, 655] on button "Show Subcategories" at bounding box center [540, 656] width 132 height 28
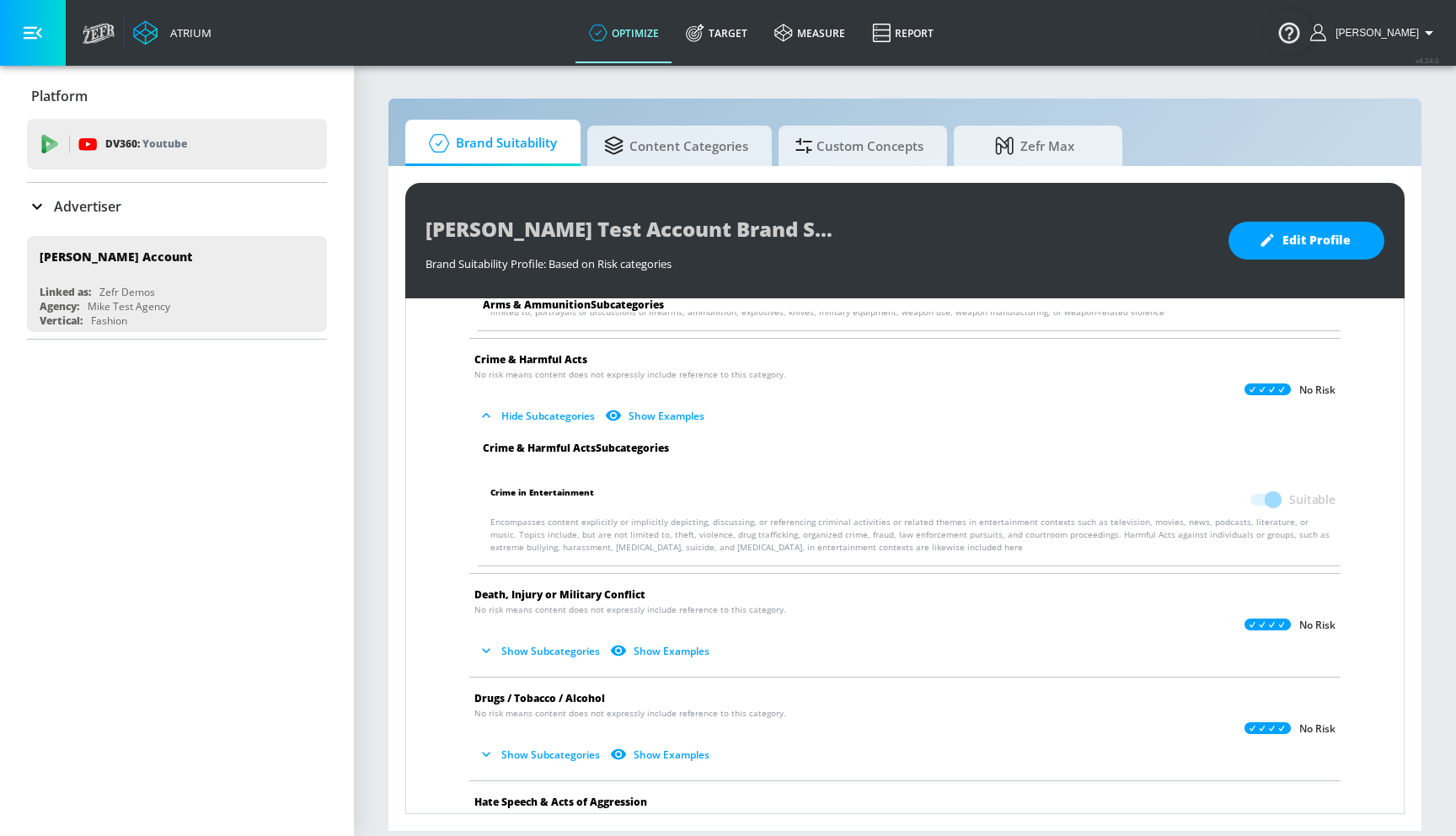
scroll to position [249, 0]
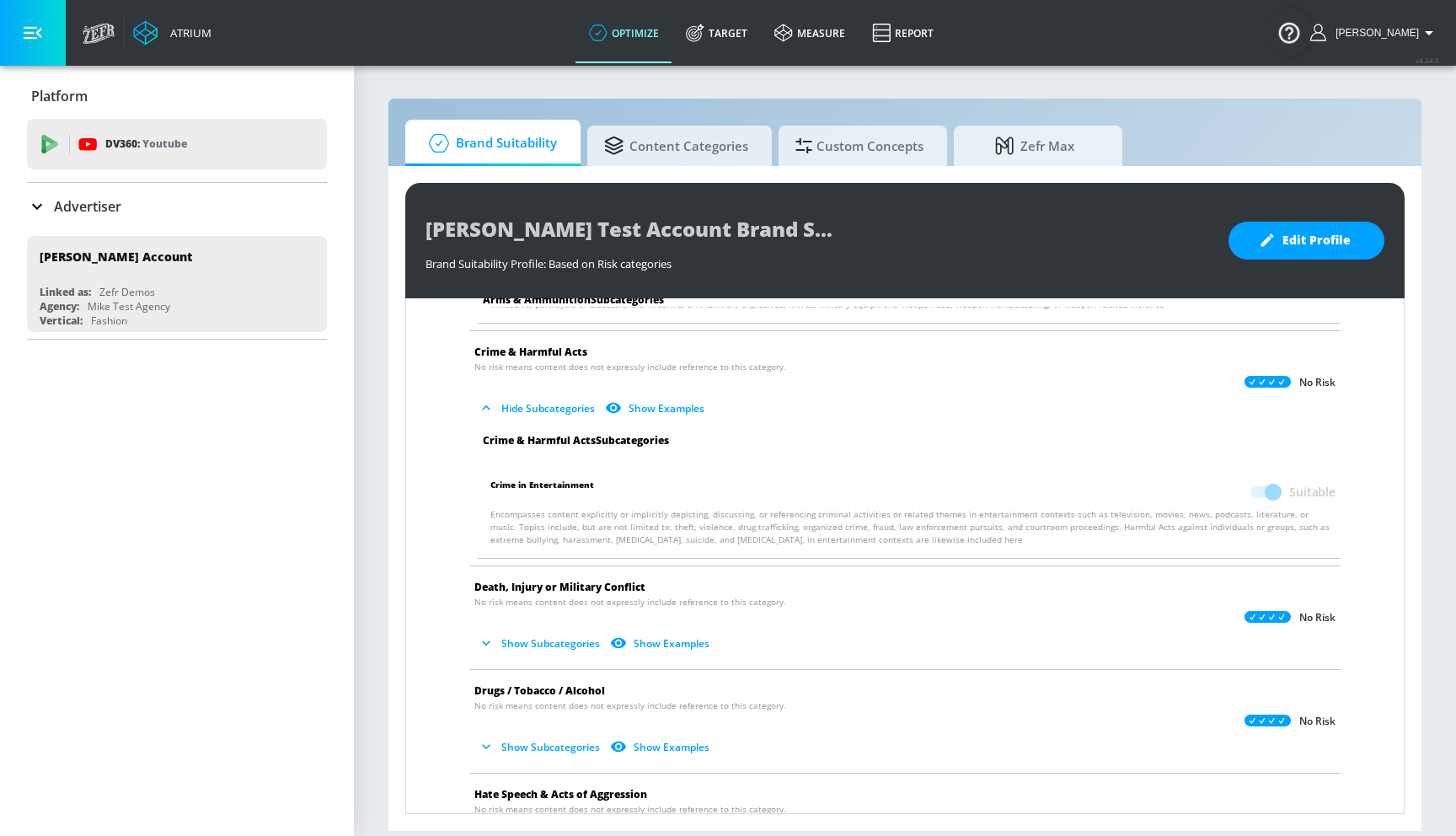
click at [547, 642] on button "Show Subcategories" at bounding box center [540, 643] width 132 height 28
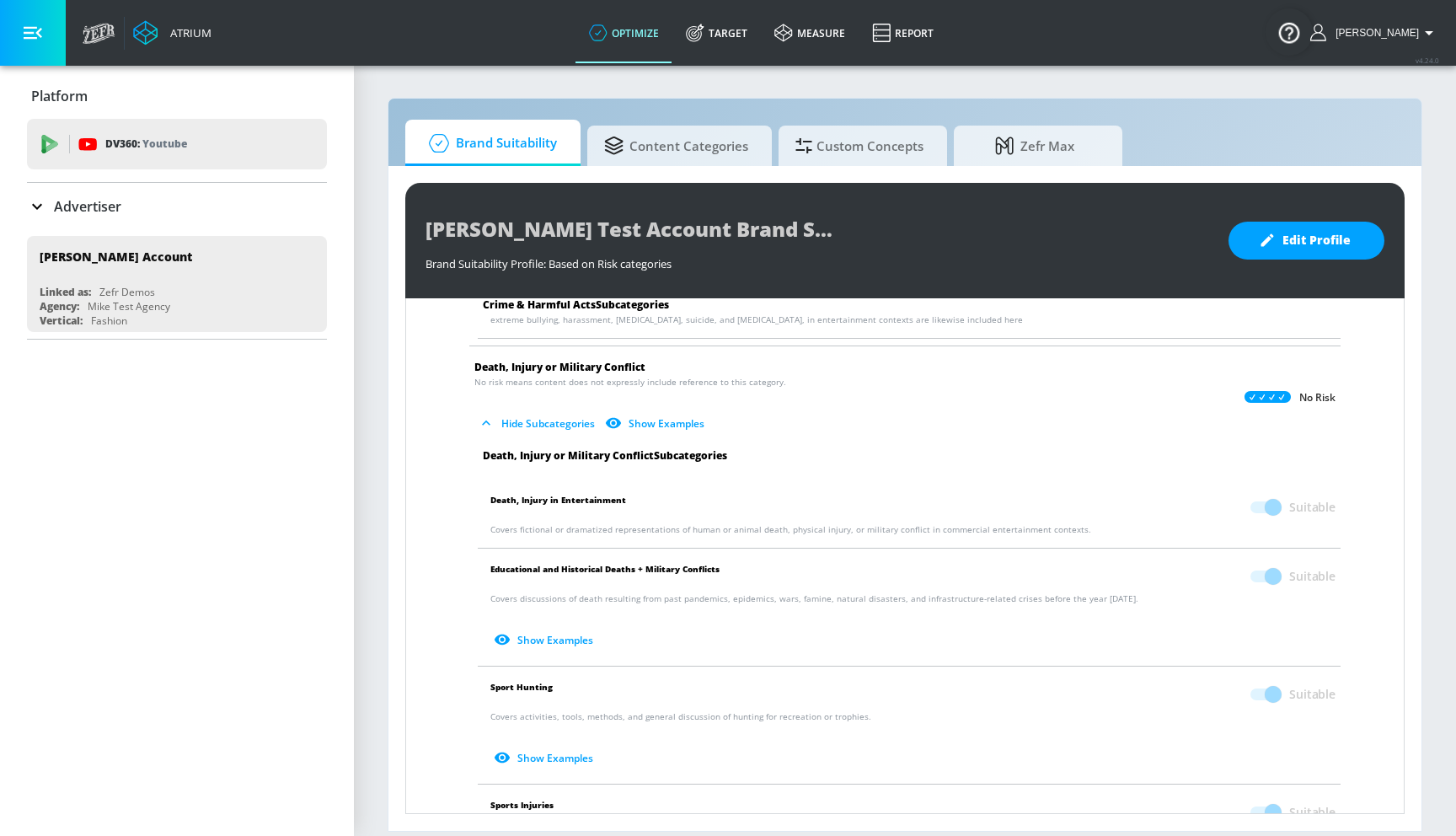
scroll to position [480, 0]
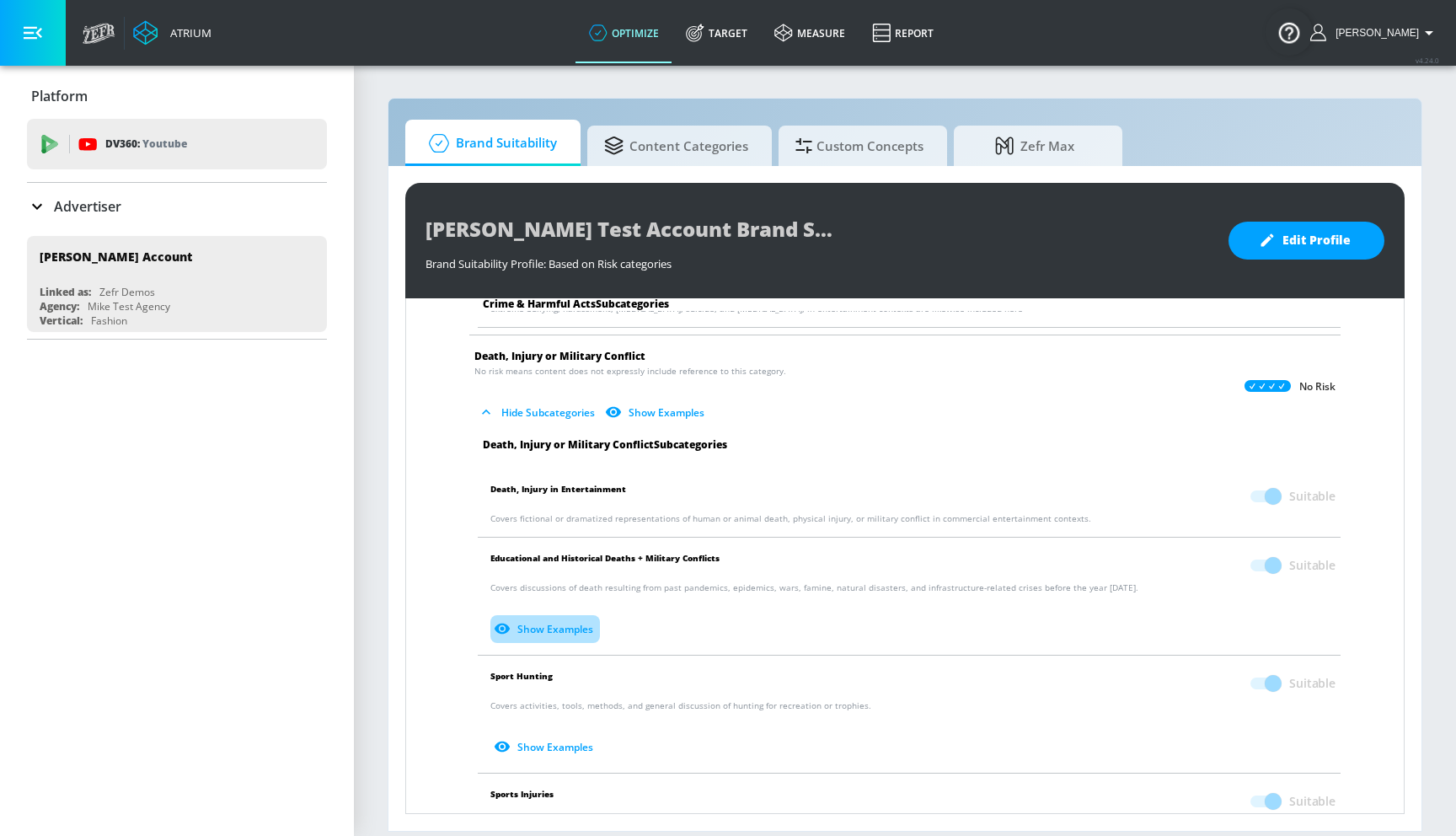
click at [542, 624] on button "Show Examples" at bounding box center [544, 629] width 110 height 28
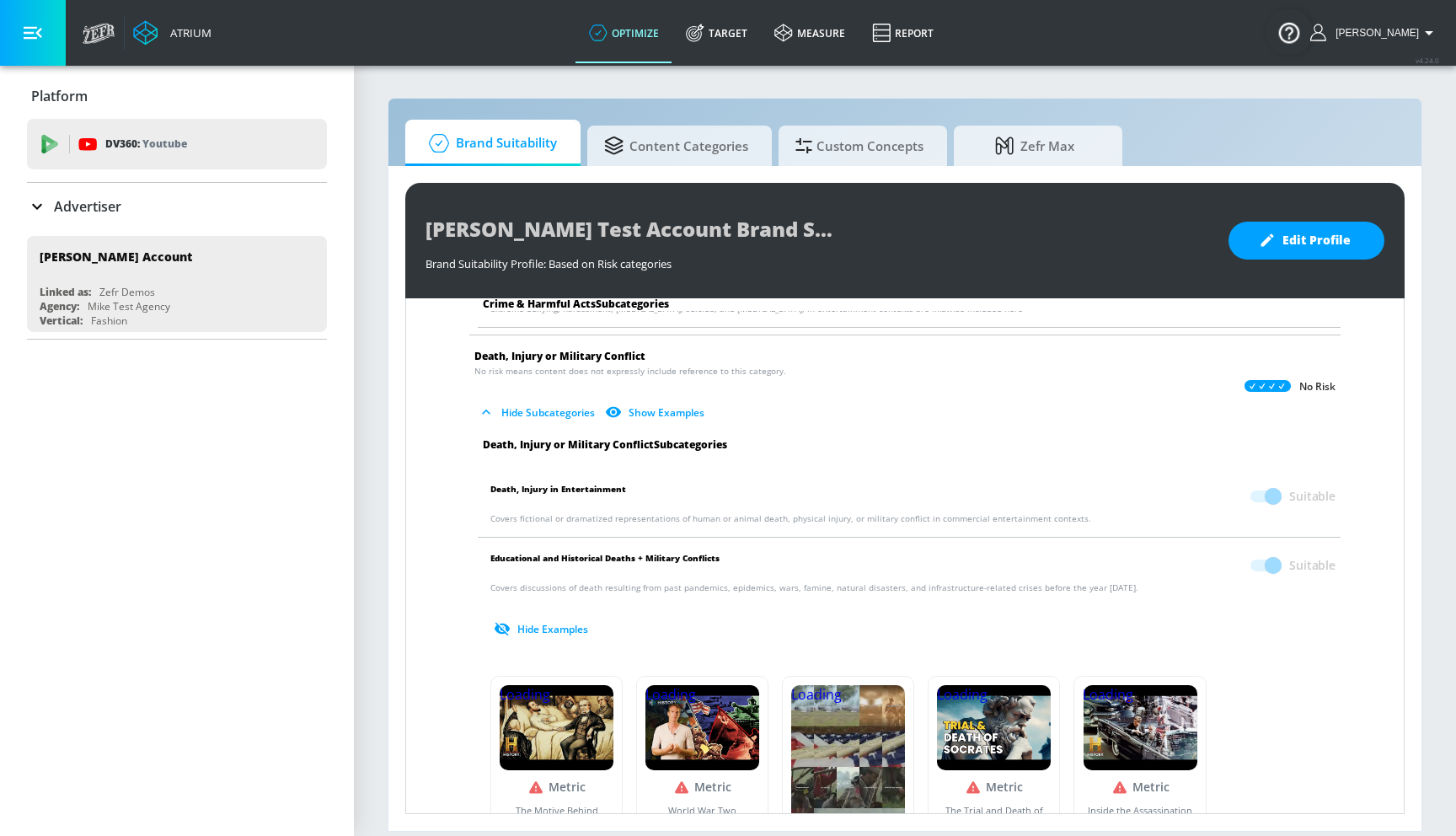
click at [542, 624] on button "Hide Examples" at bounding box center [542, 629] width 105 height 28
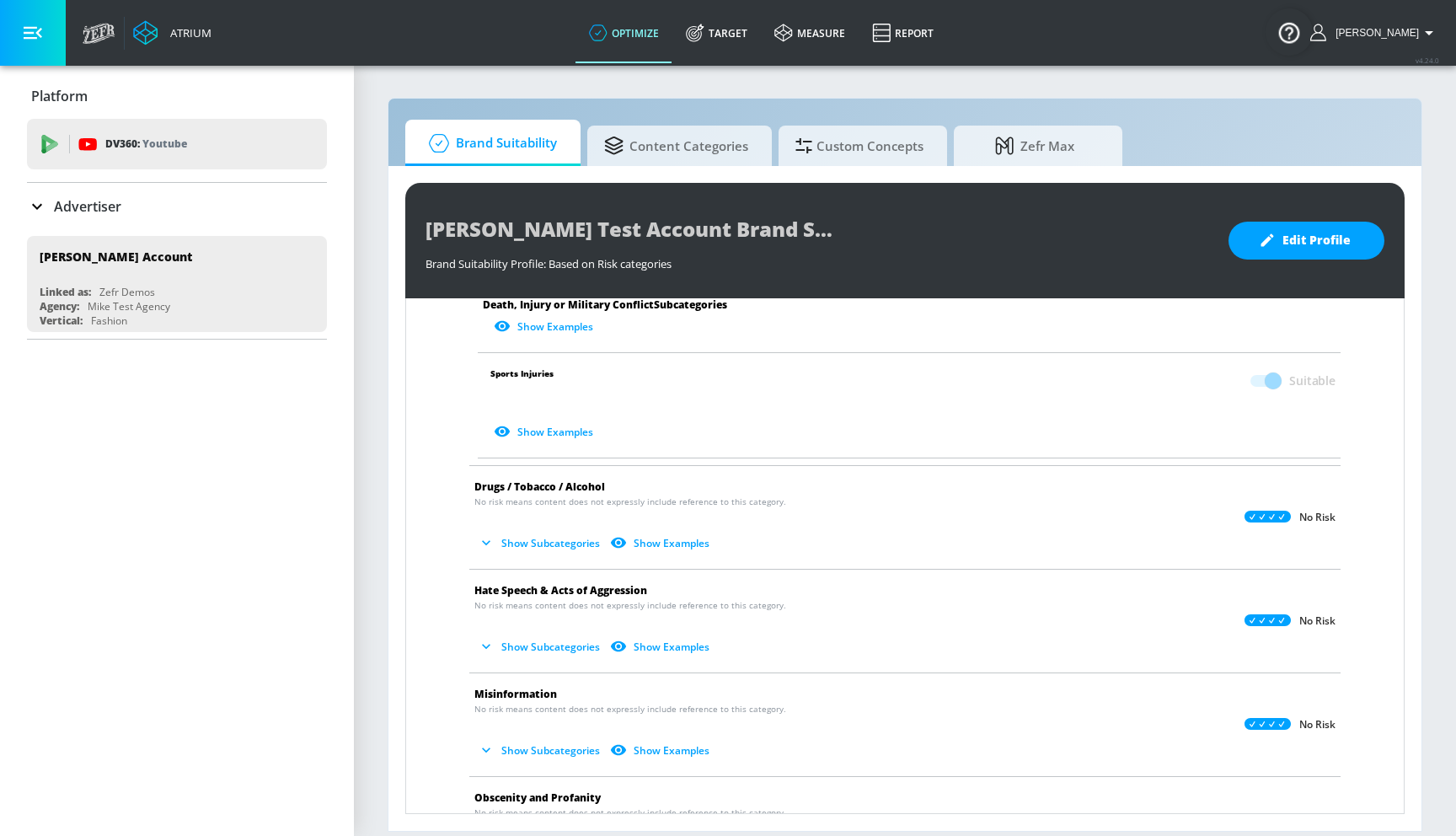
scroll to position [920, 0]
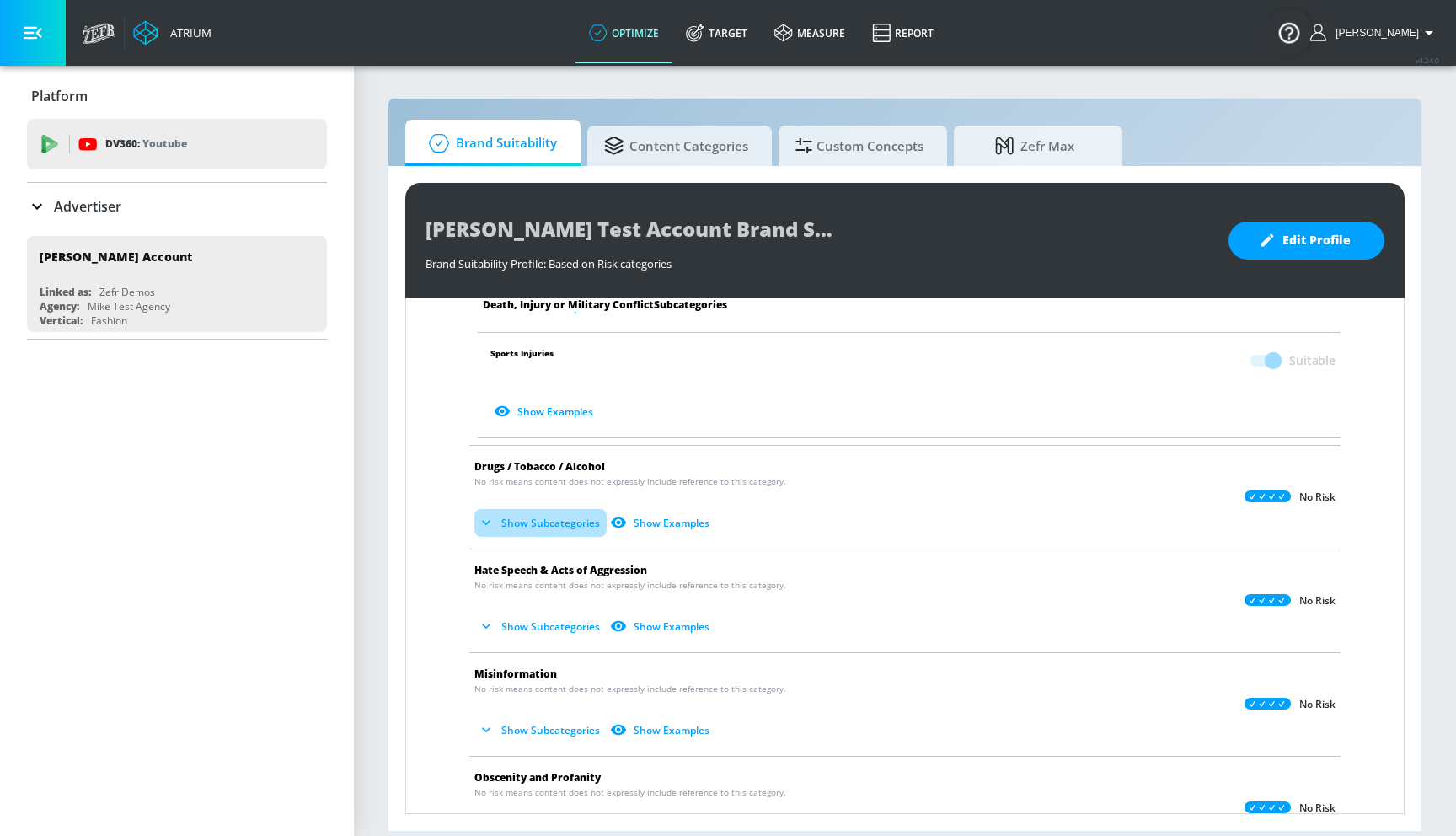
click at [544, 518] on button "Show Subcategories" at bounding box center [540, 522] width 132 height 28
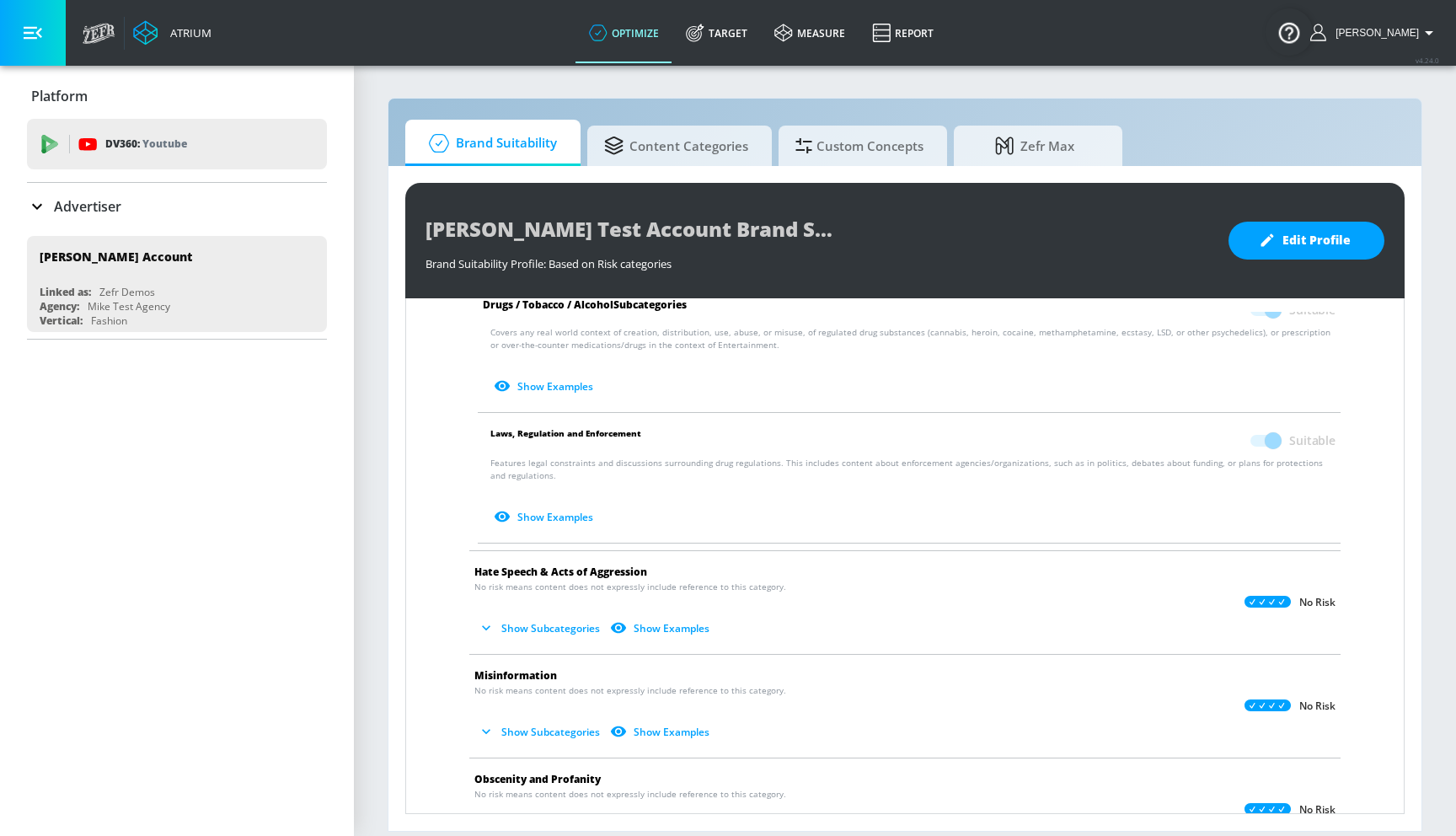
scroll to position [1374, 0]
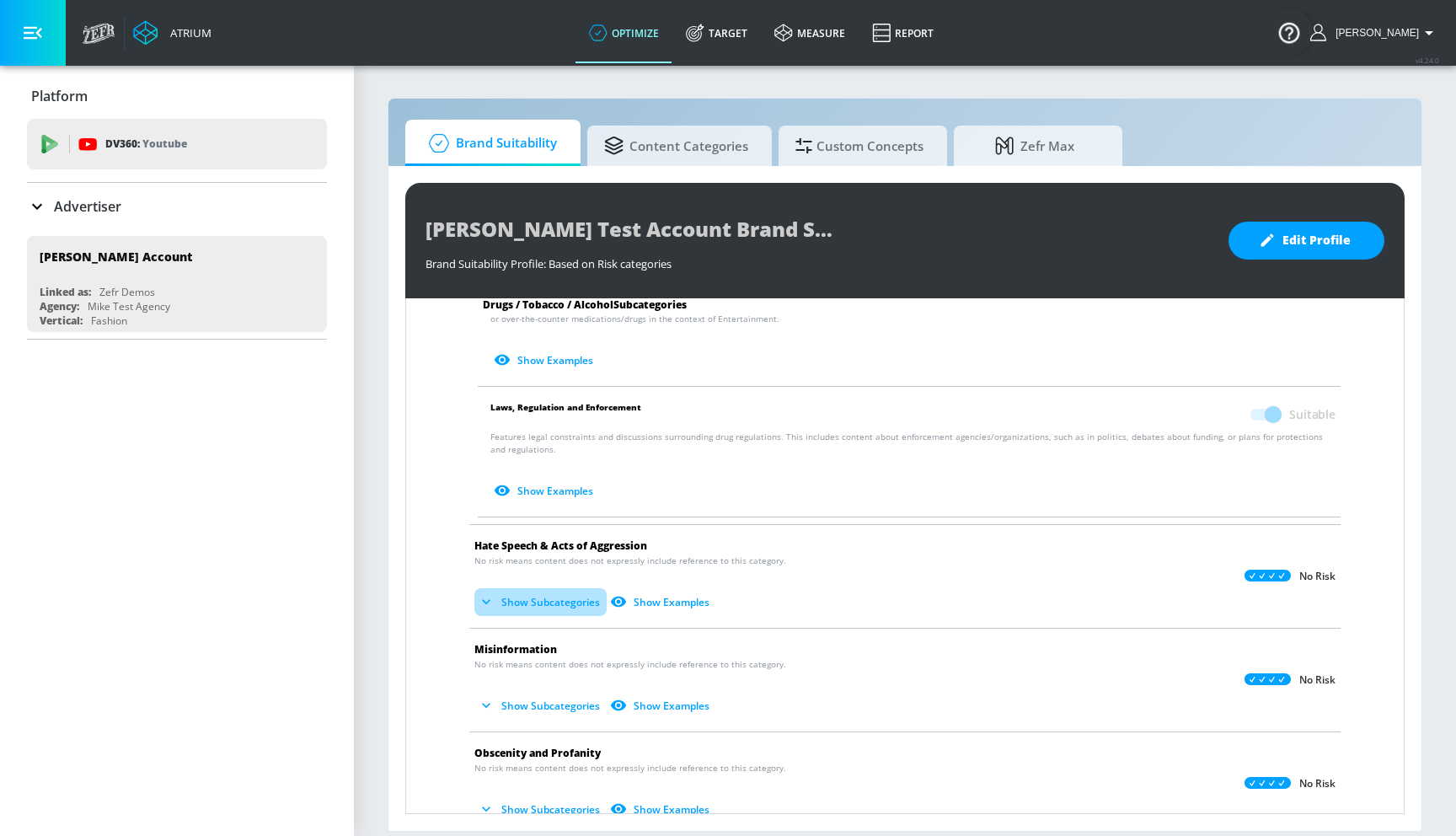
click at [566, 597] on button "Show Subcategories" at bounding box center [540, 602] width 132 height 28
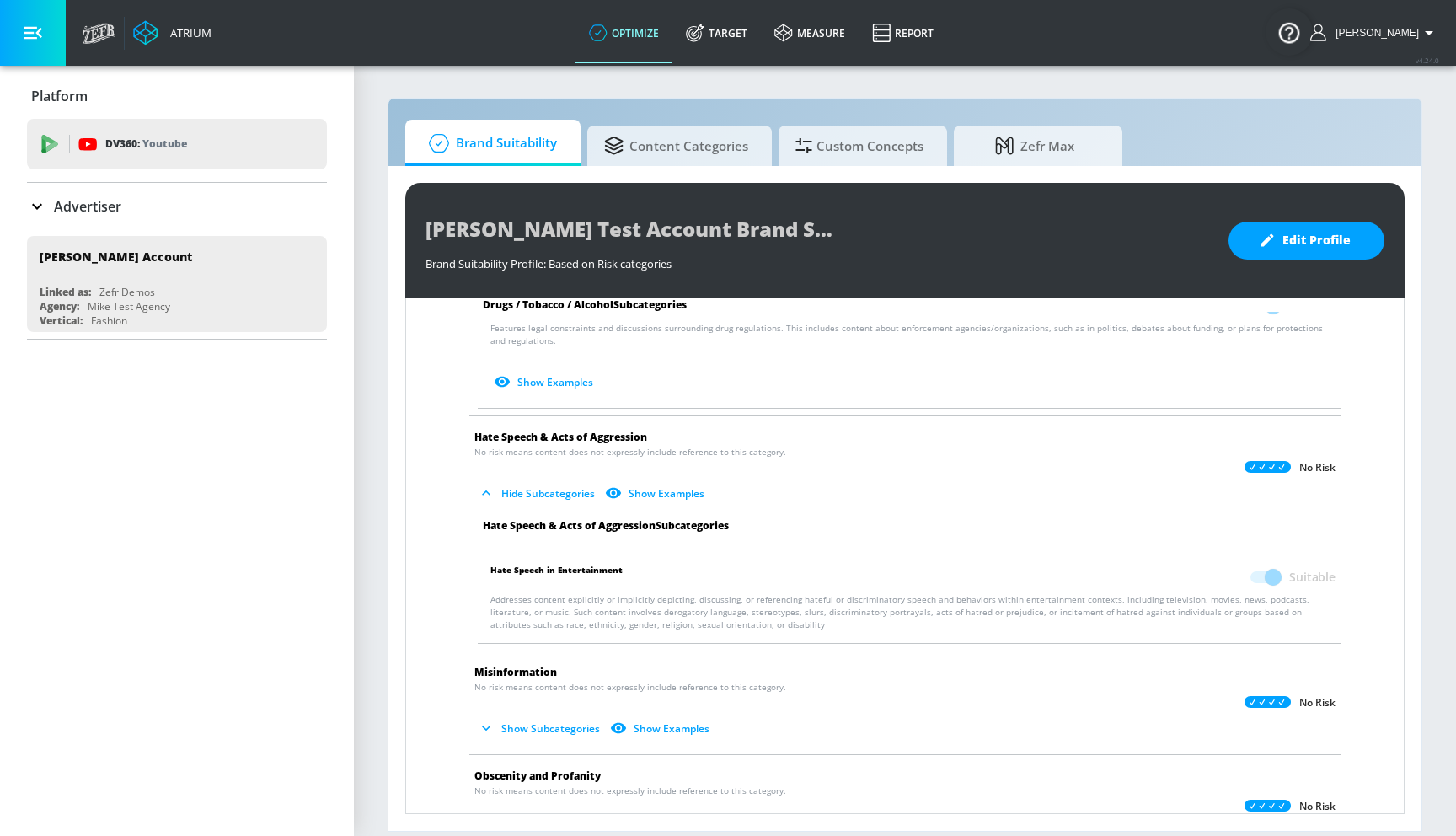
scroll to position [1489, 0]
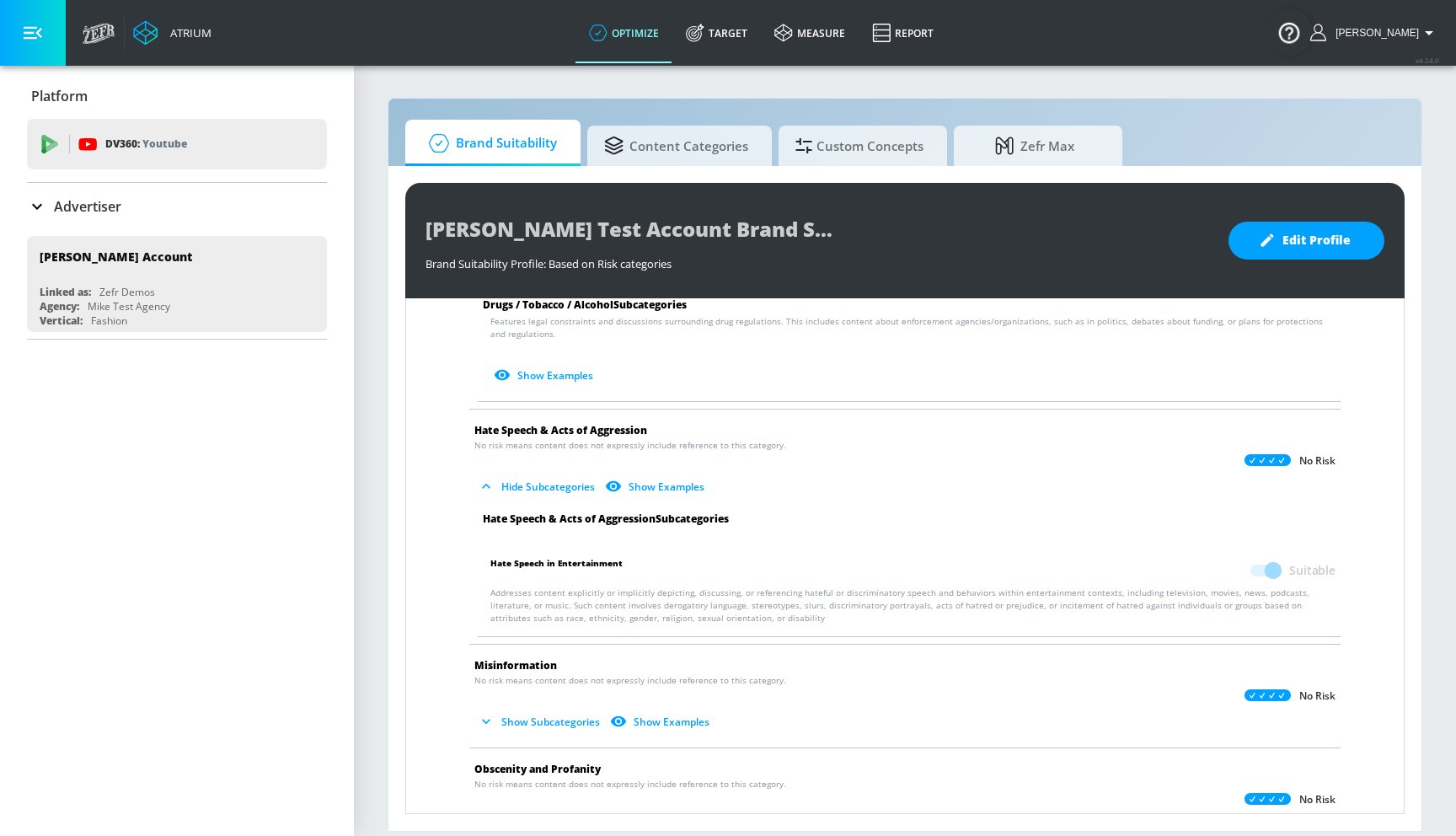
click at [540, 719] on button "Show Subcategories" at bounding box center [540, 722] width 132 height 28
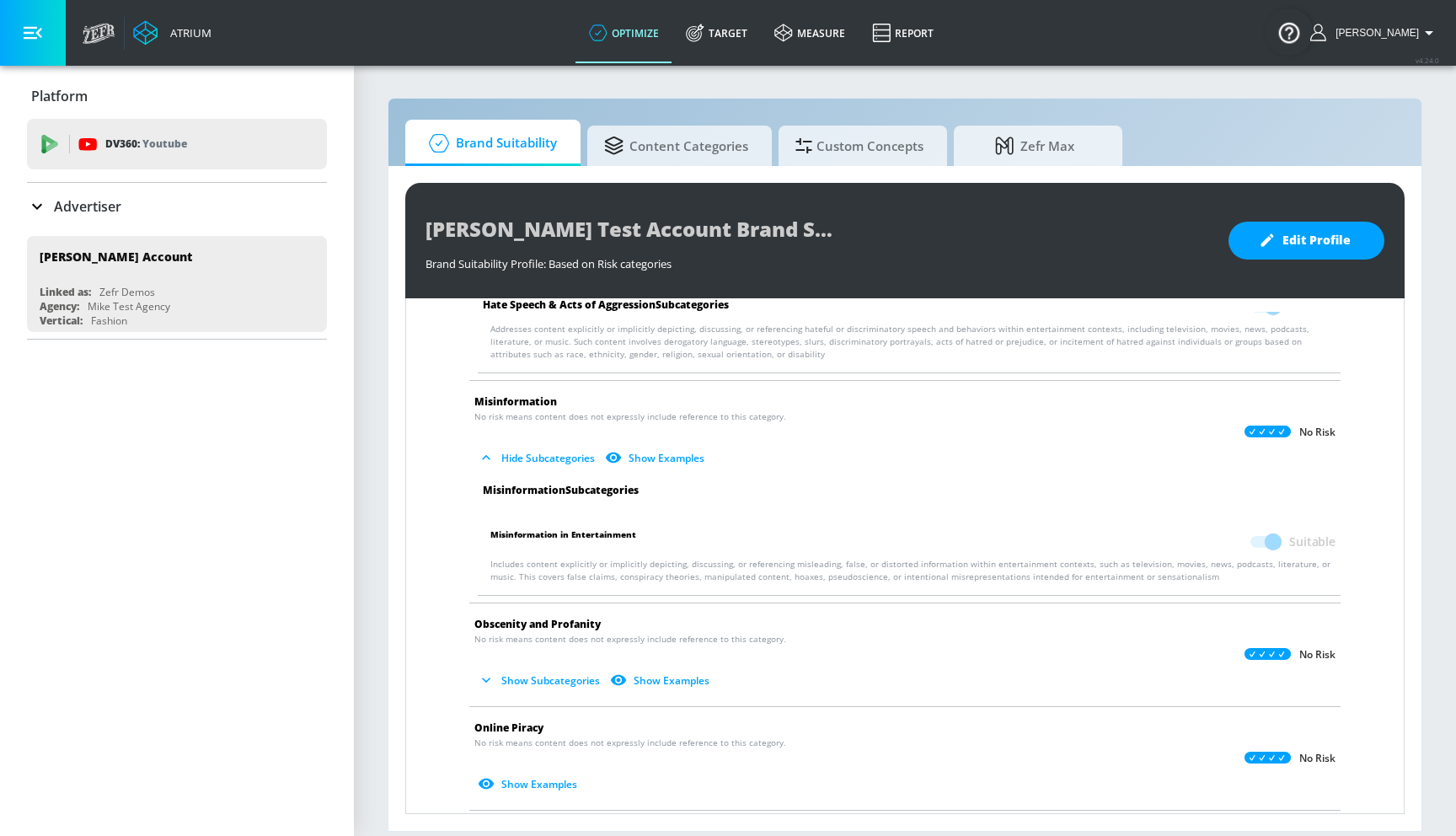
scroll to position [1763, 0]
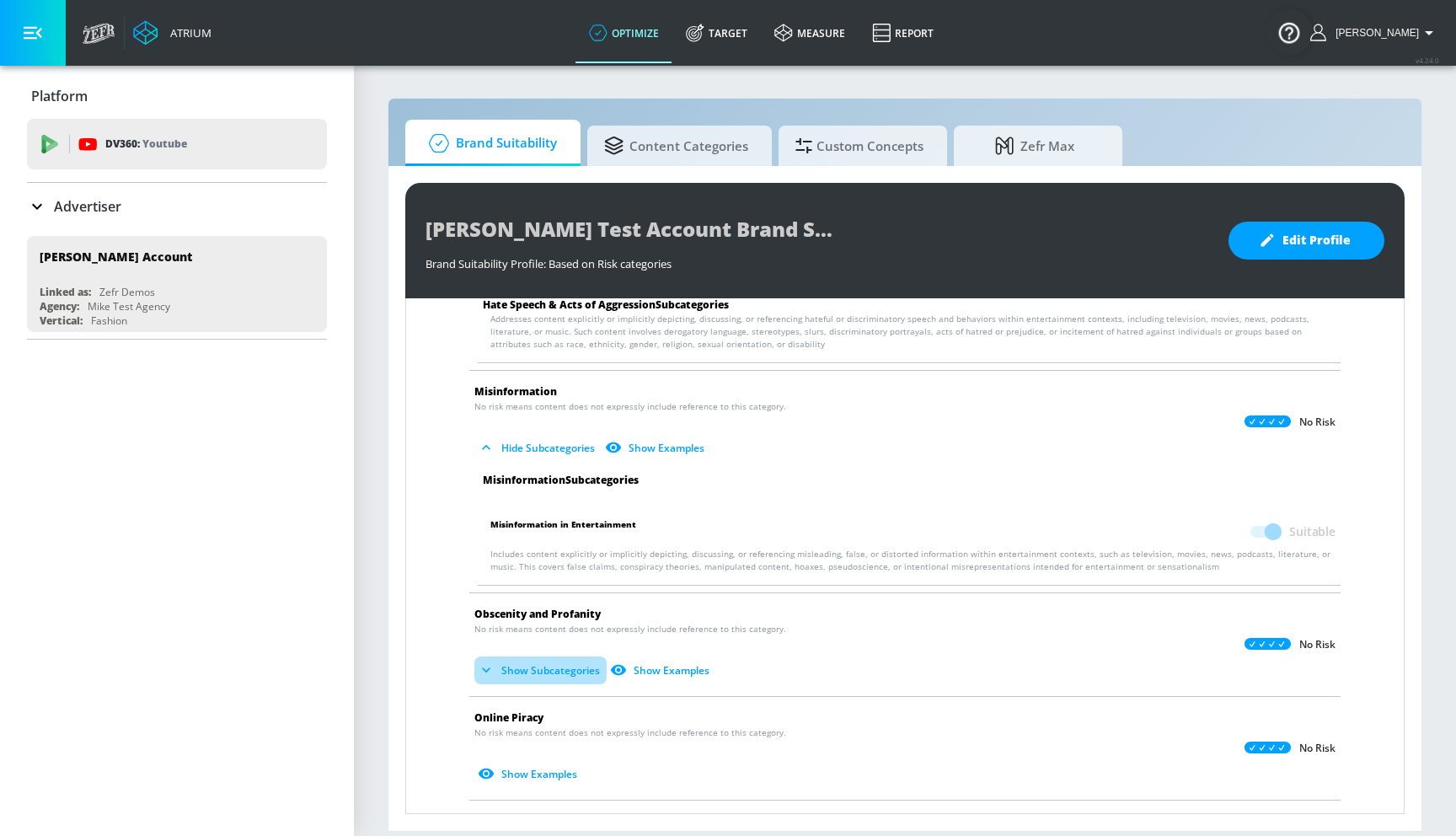
click at [549, 674] on button "Show Subcategories" at bounding box center [540, 670] width 132 height 28
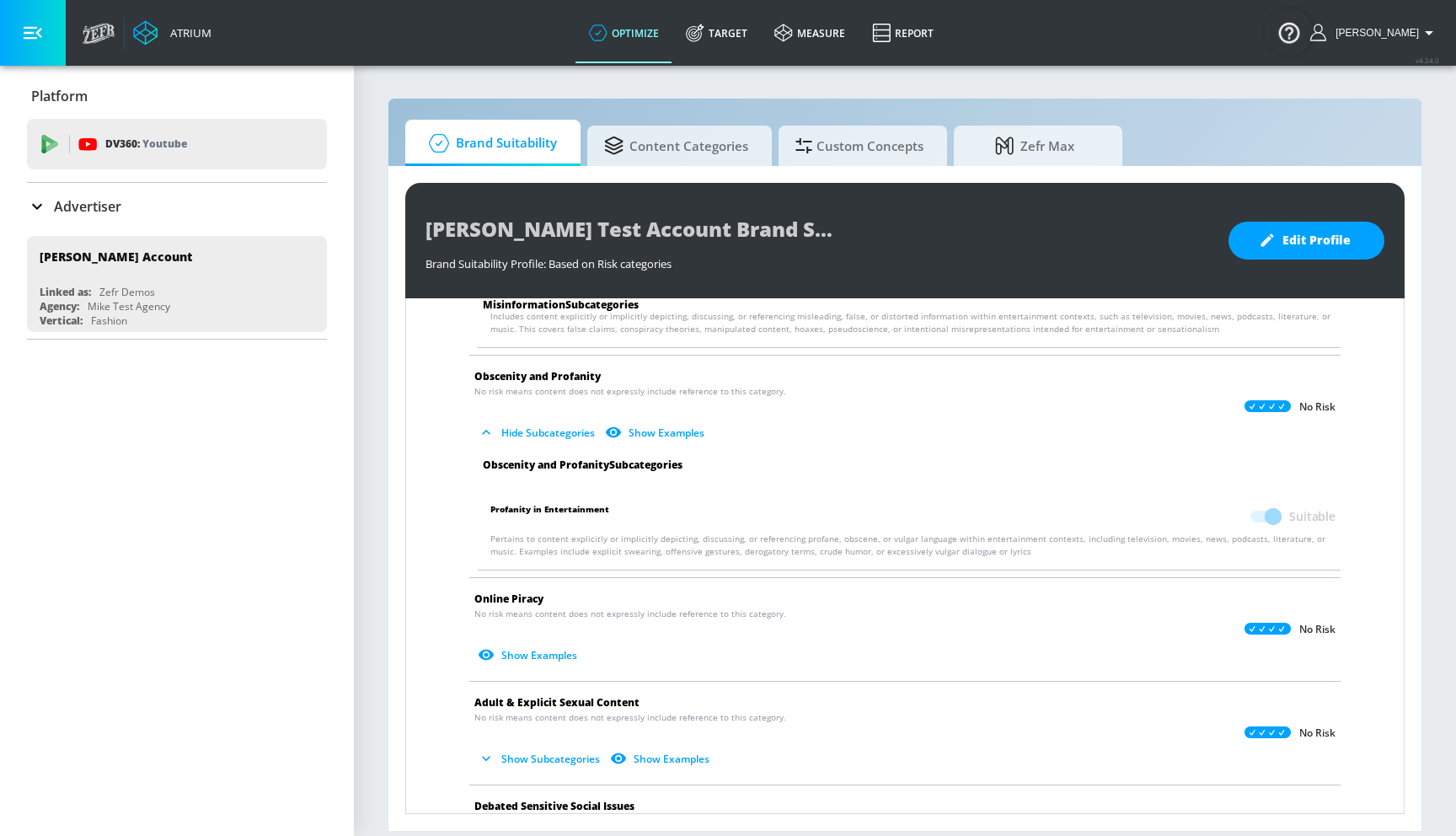
scroll to position [2001, 0]
click at [544, 654] on button "Show Examples" at bounding box center [529, 654] width 110 height 28
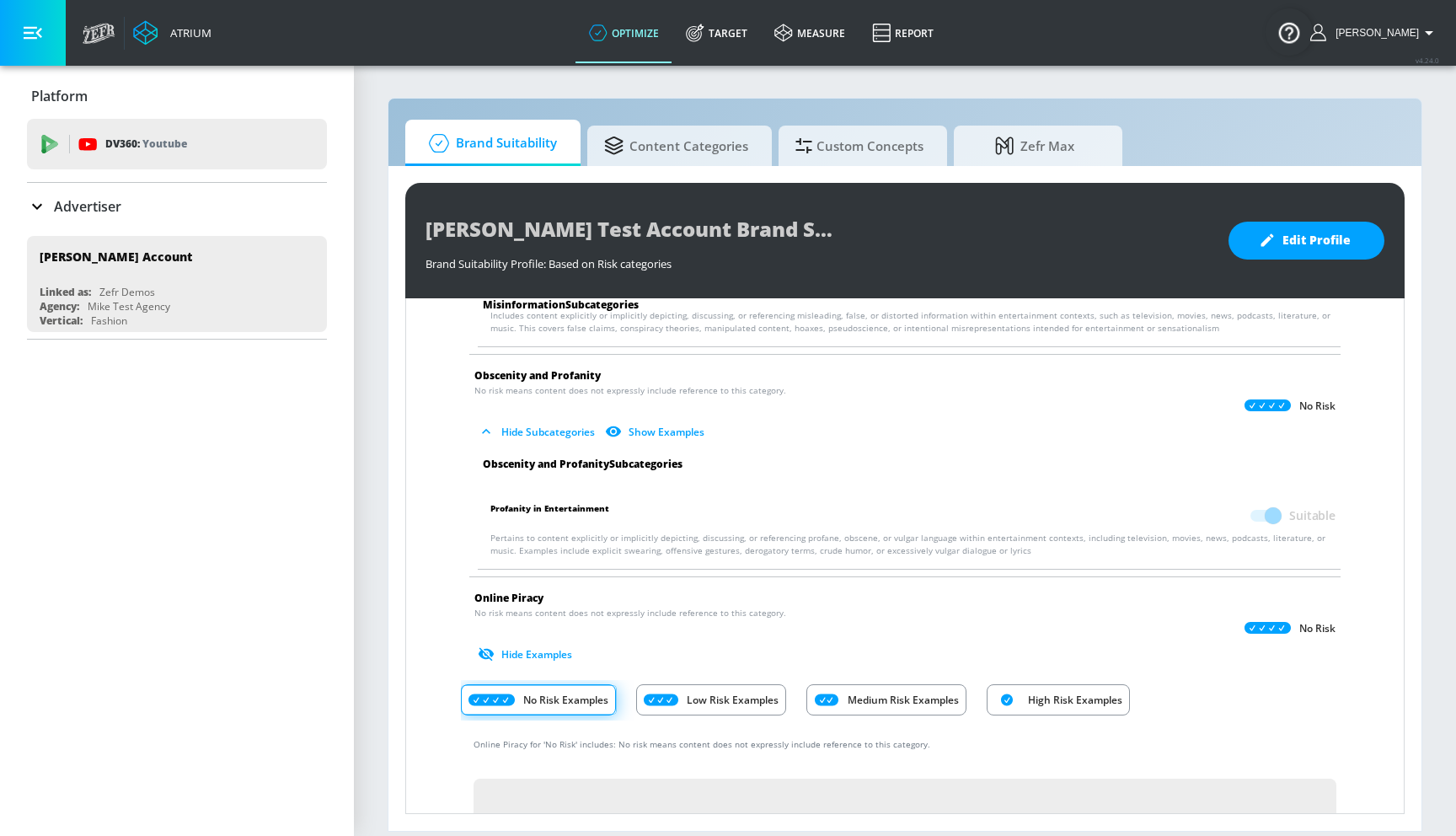
click at [544, 653] on button "Hide Examples" at bounding box center [527, 654] width 105 height 28
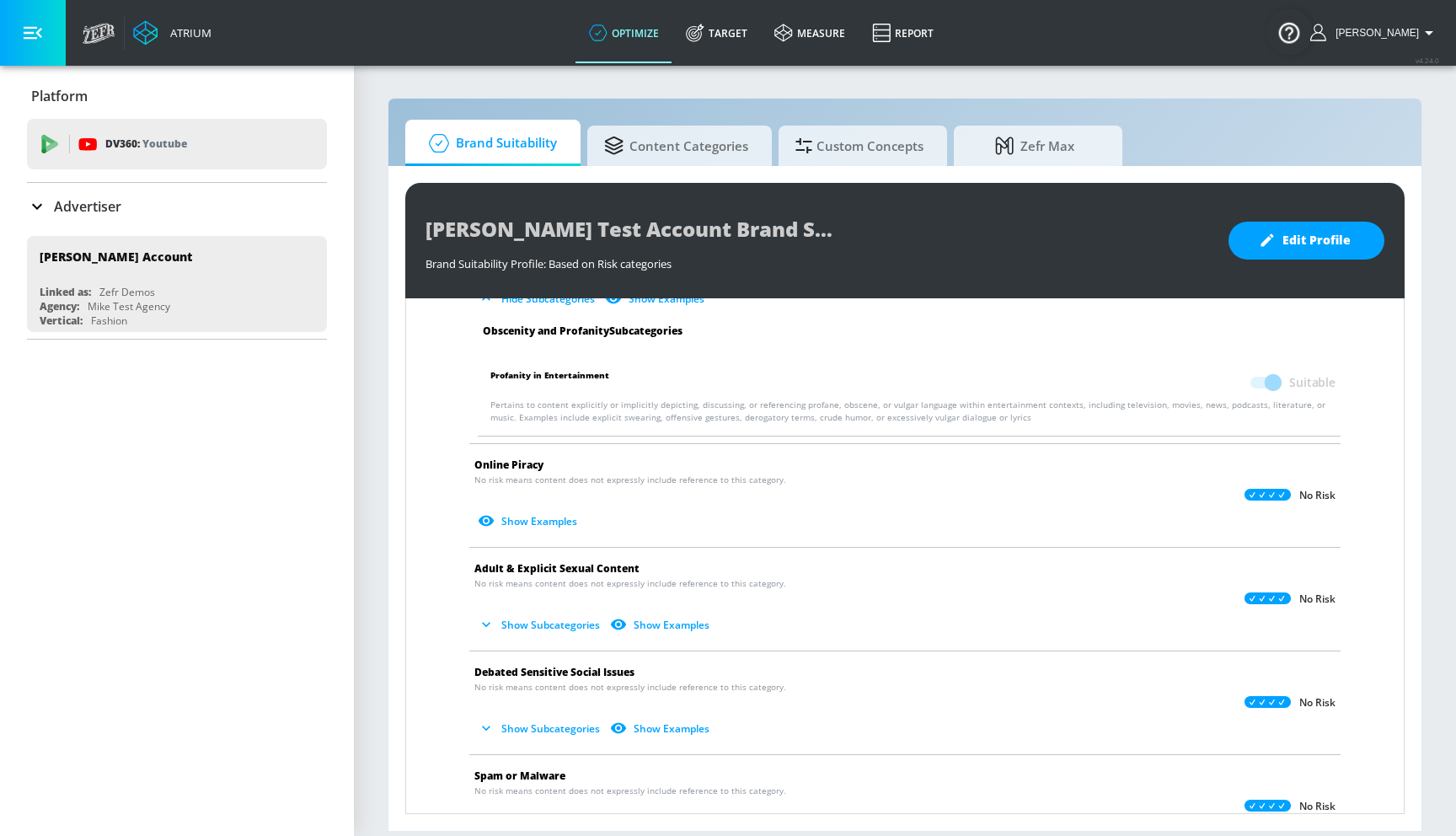
scroll to position [2144, 0]
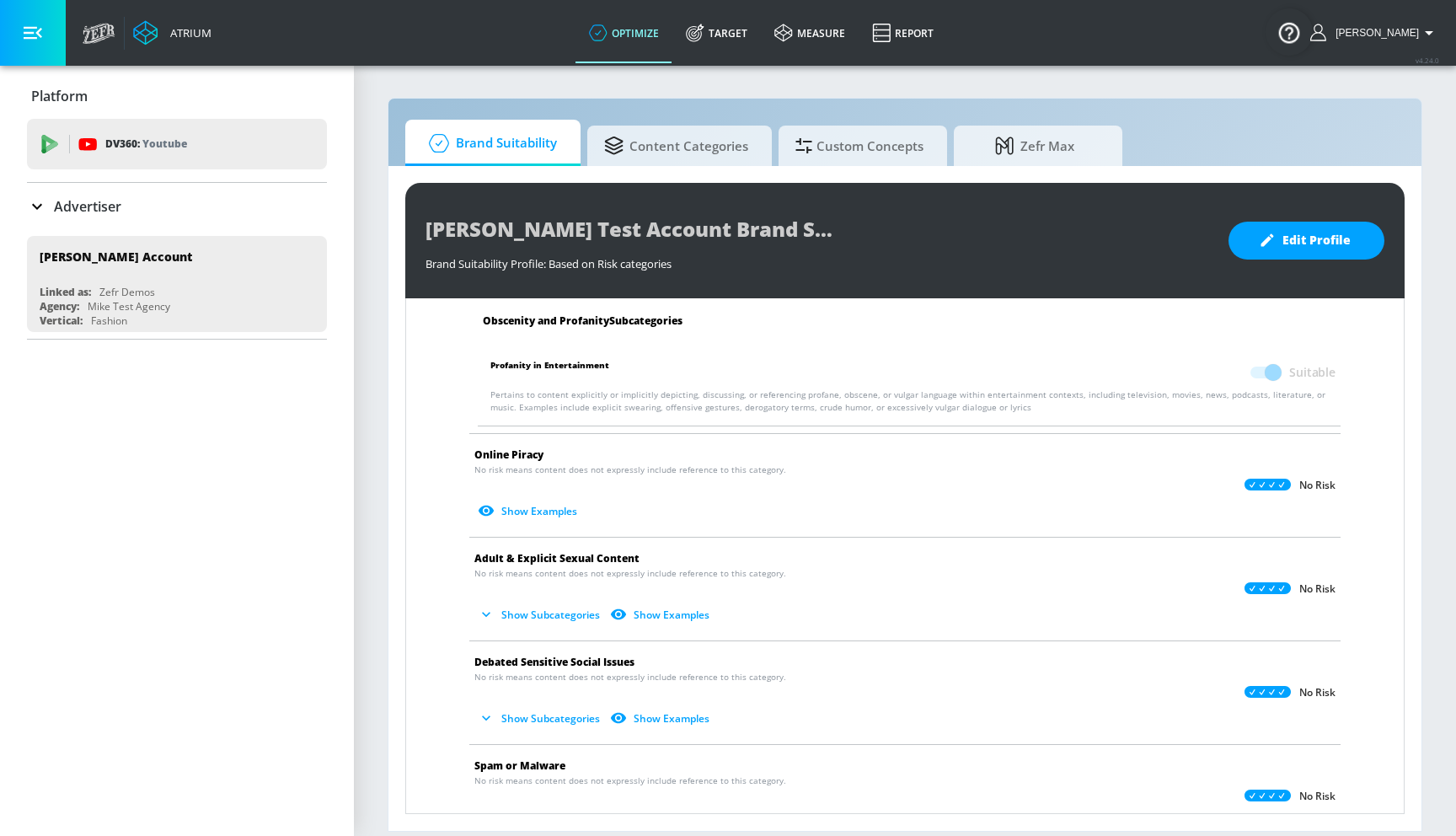
click at [538, 613] on button "Show Subcategories" at bounding box center [540, 614] width 132 height 28
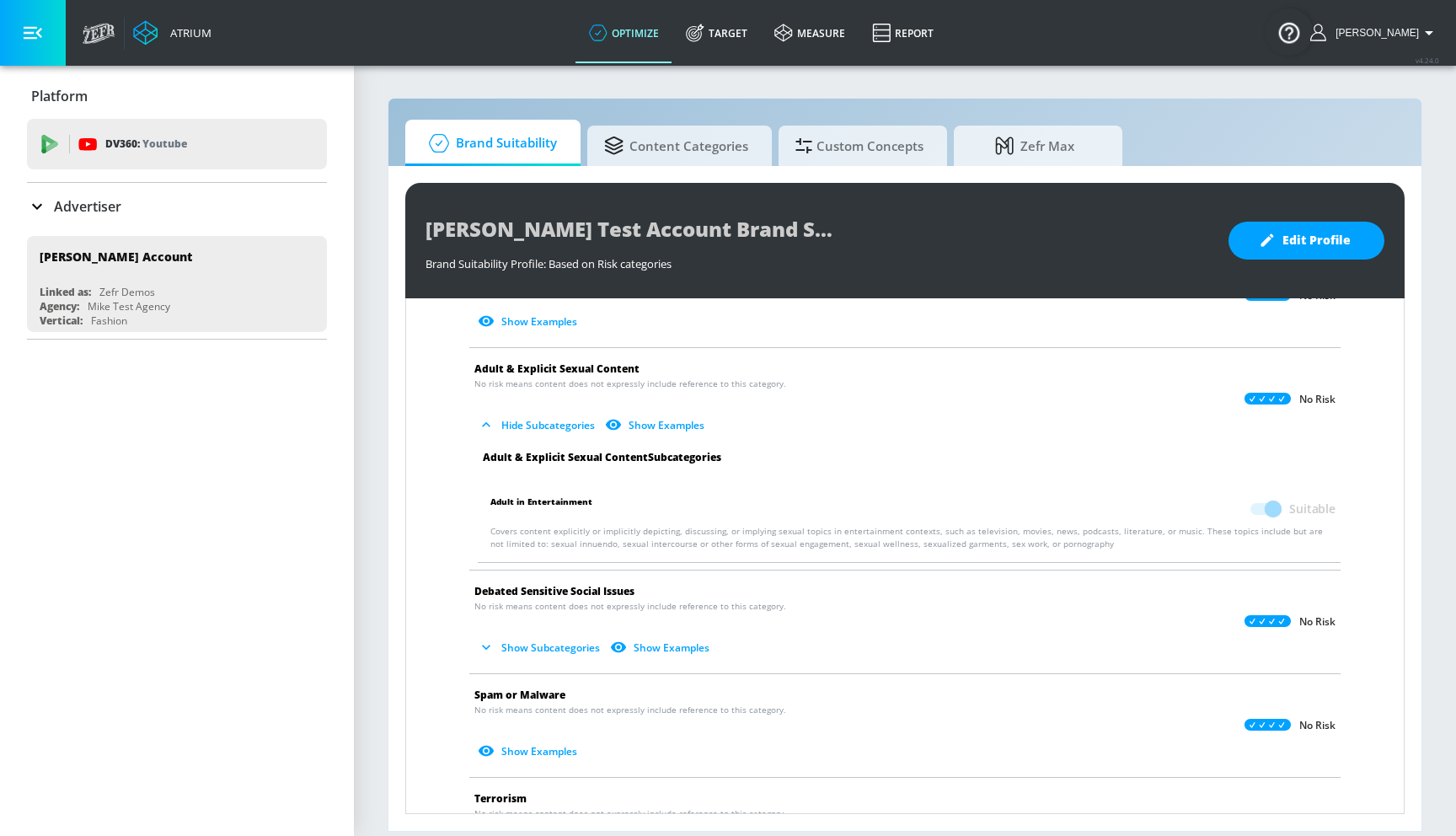
scroll to position [2338, 0]
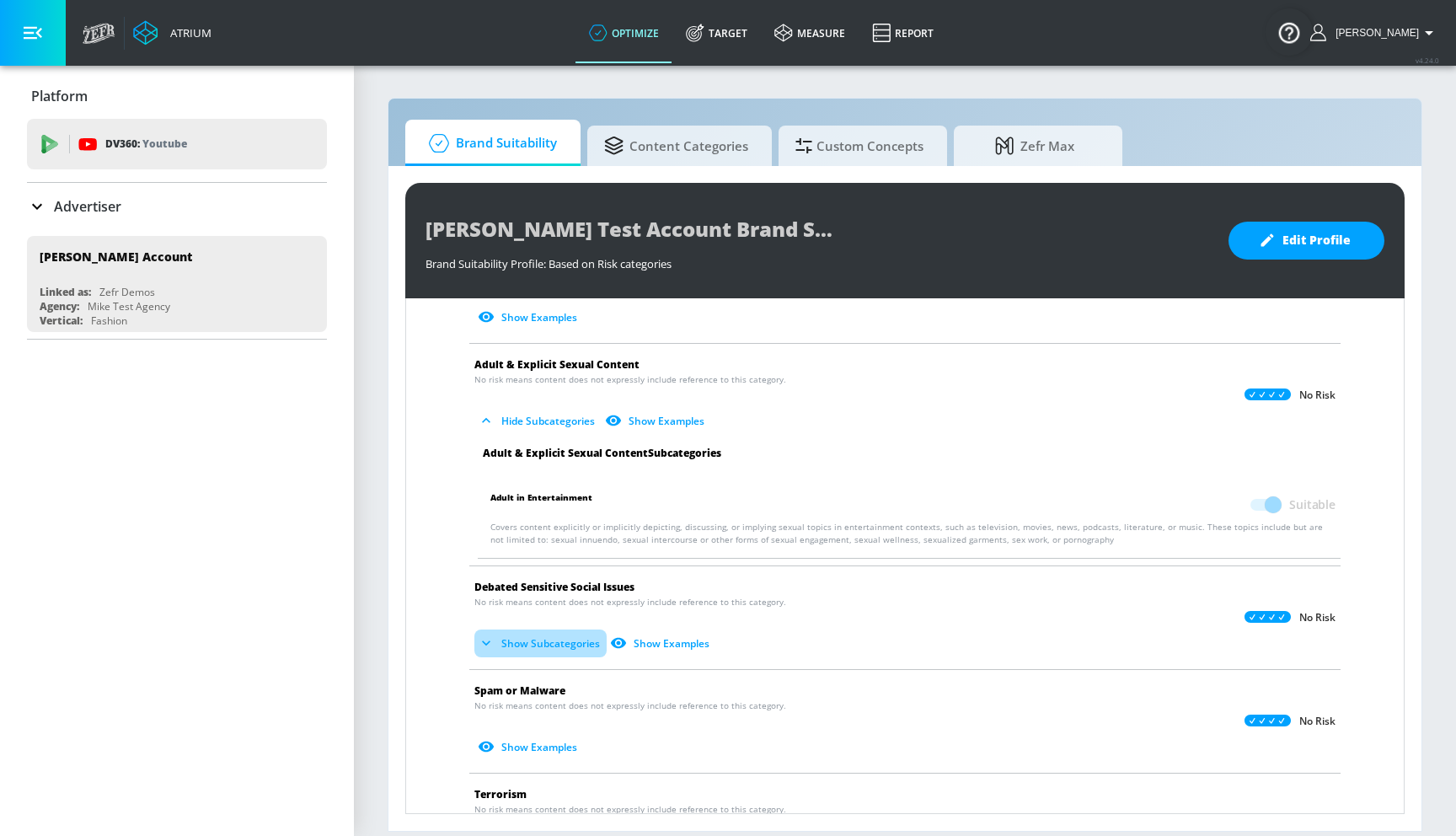
click at [542, 633] on button "Show Subcategories" at bounding box center [540, 643] width 132 height 28
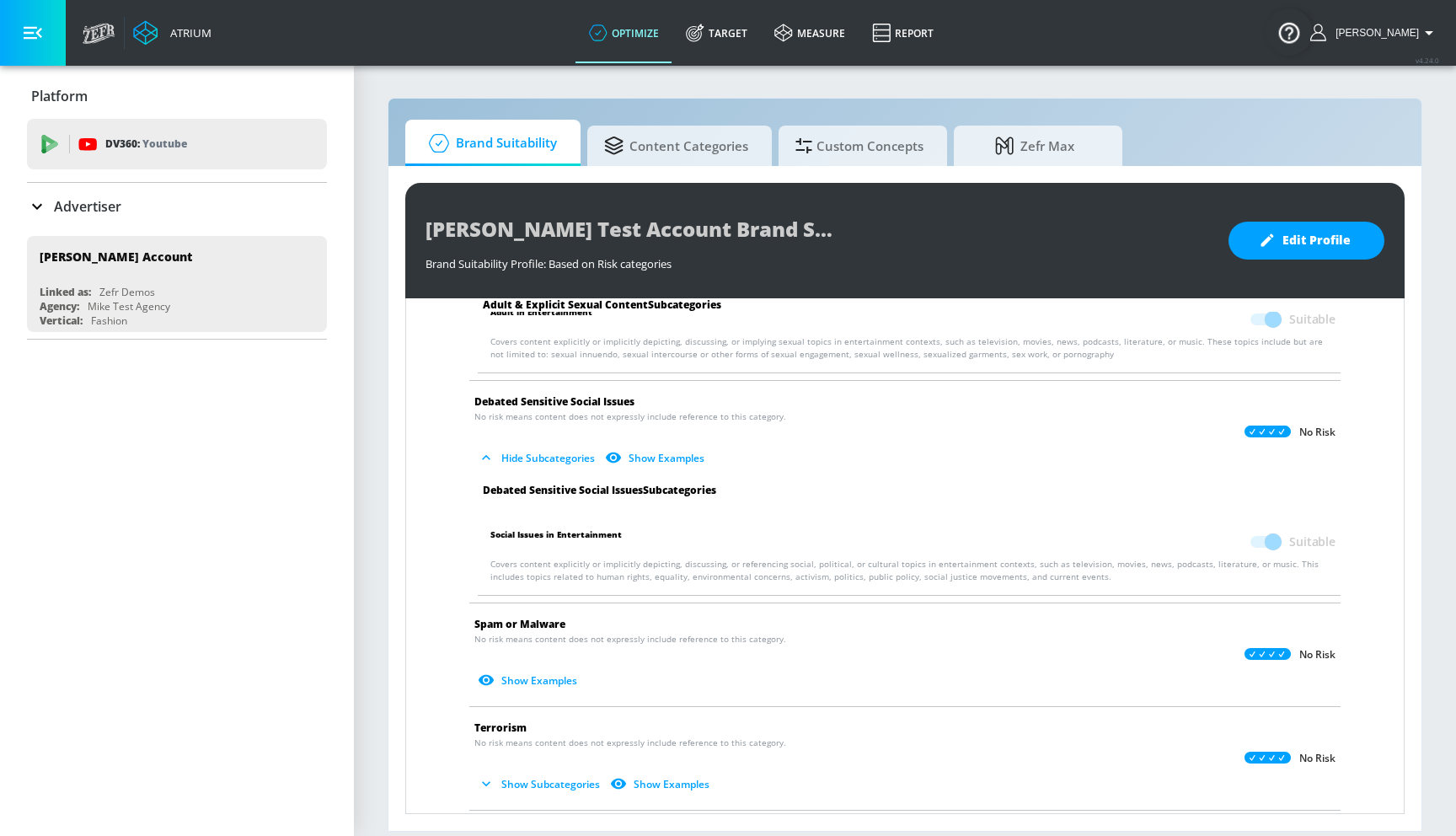
scroll to position [2549, 0]
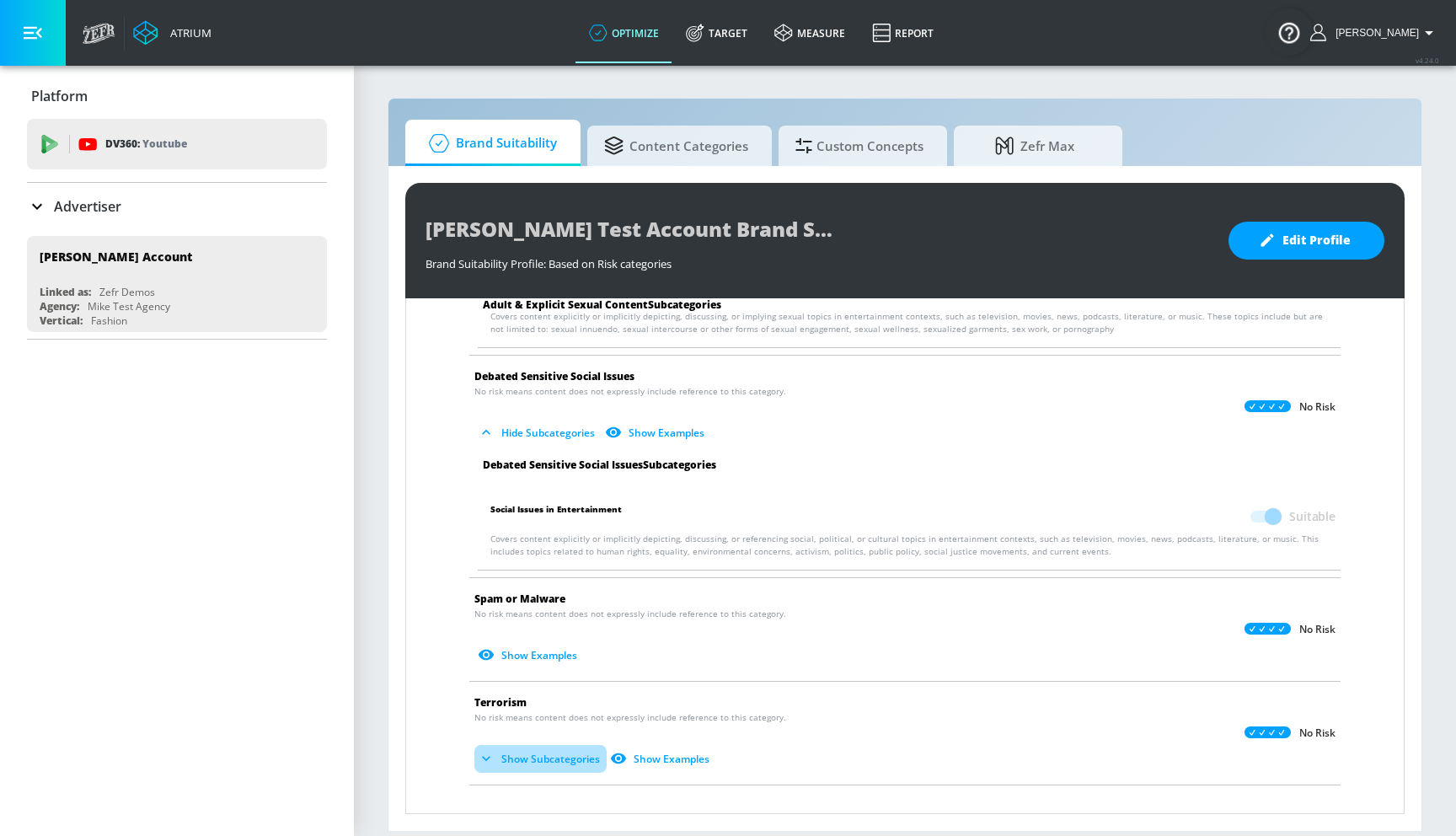
click at [534, 761] on button "Show Subcategories" at bounding box center [540, 758] width 132 height 28
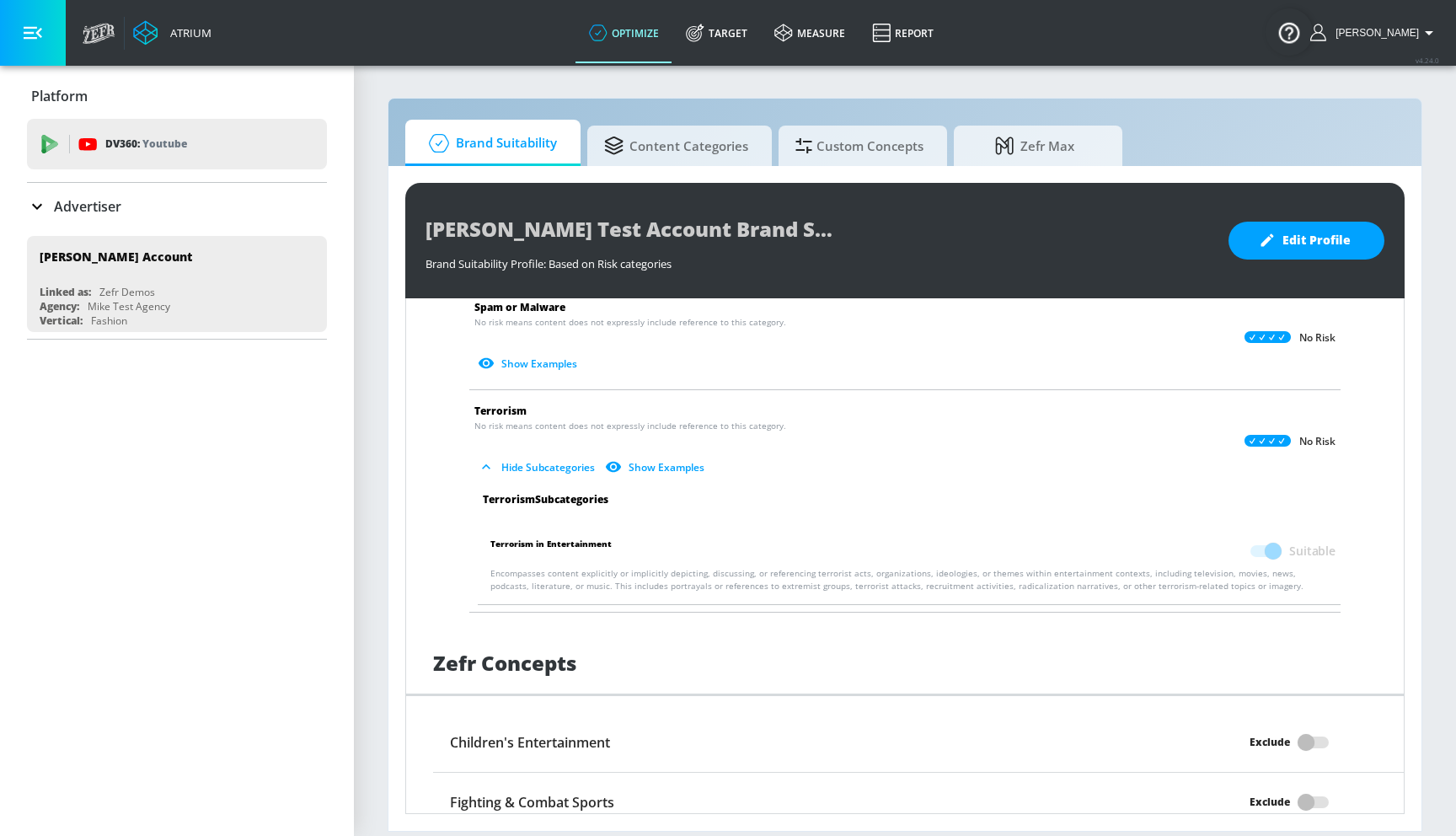
scroll to position [2841, 0]
